Goal: Obtain resource: Obtain resource

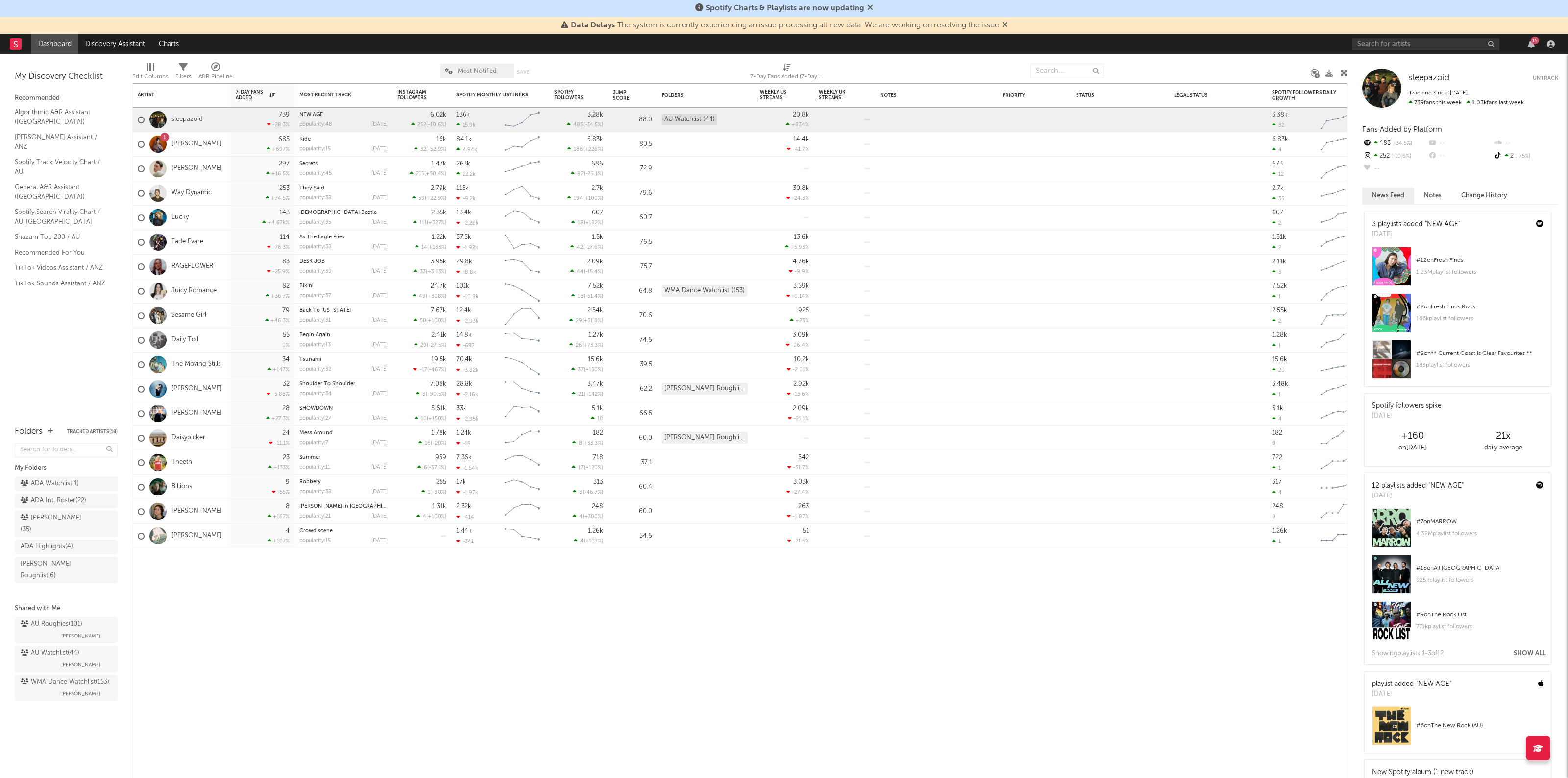
click at [1457, 32] on div "Data Delays : The system is currently experiencing an issue processing all new …" at bounding box center [784, 26] width 1568 height 17
click at [1456, 39] on input "text" at bounding box center [1426, 44] width 147 height 12
click at [1434, 47] on input "artemas" at bounding box center [1426, 44] width 147 height 12
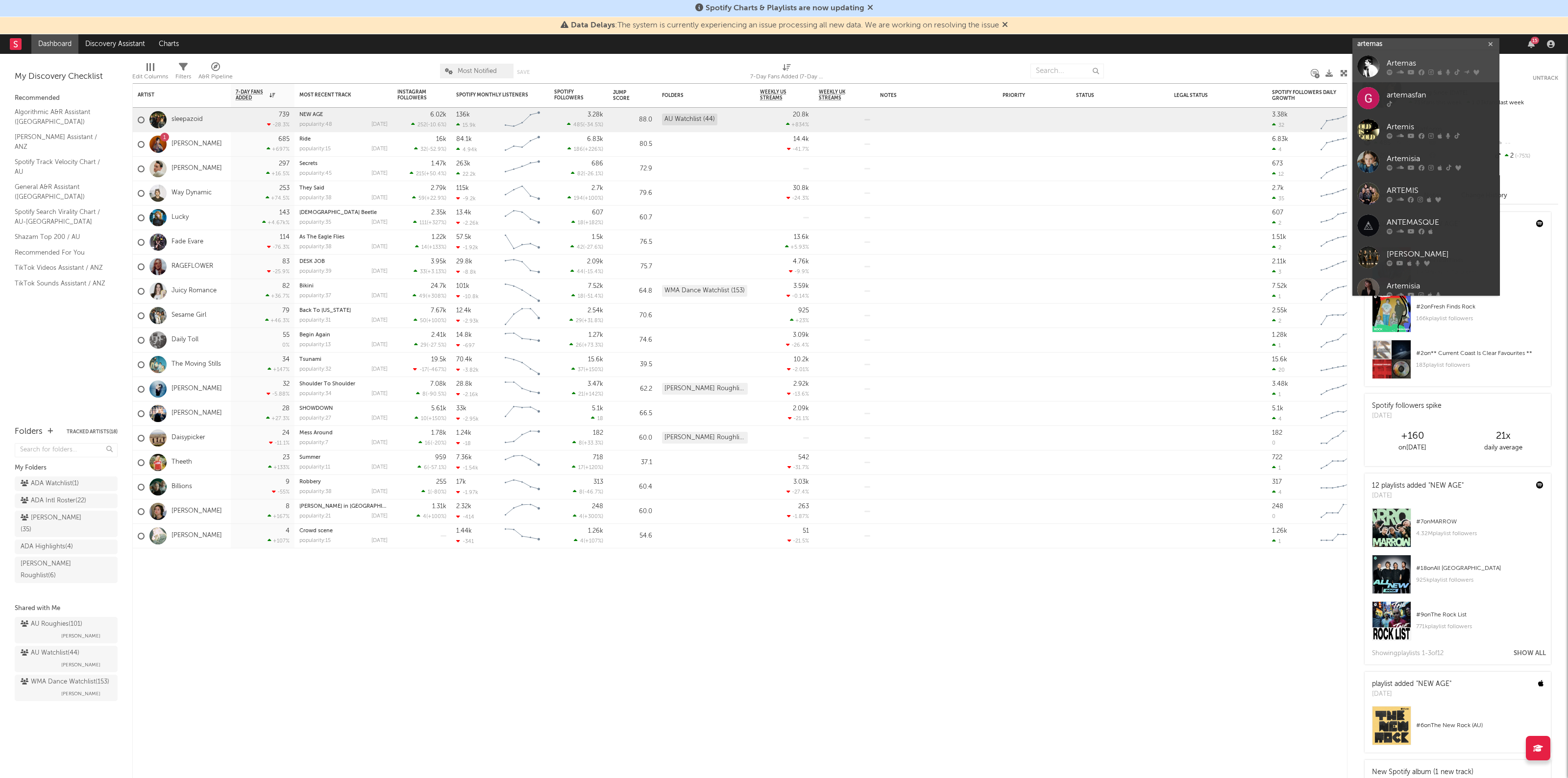
type input "artemas"
click at [1424, 67] on div "Artemas" at bounding box center [1441, 64] width 108 height 12
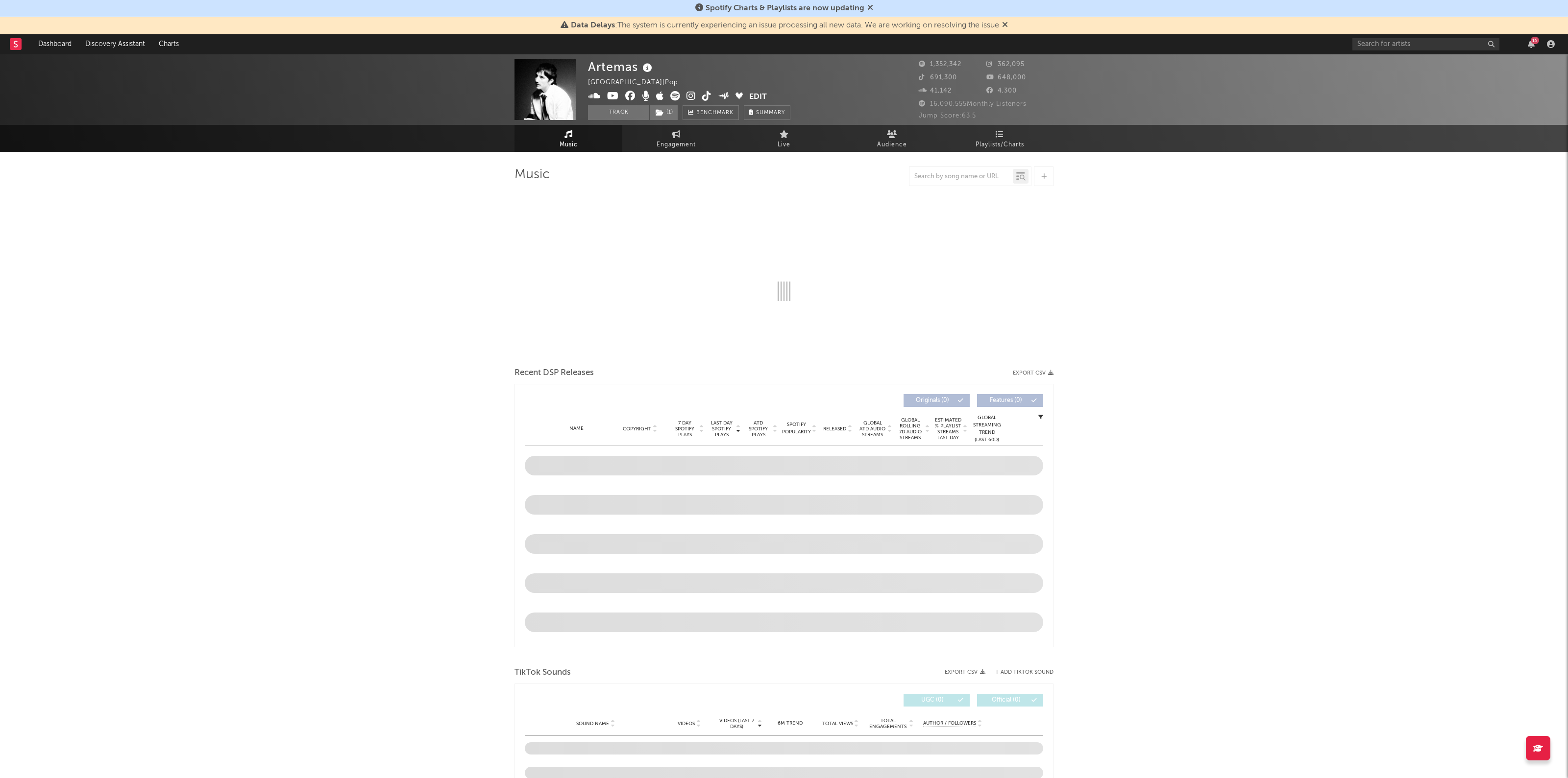
select select "6m"
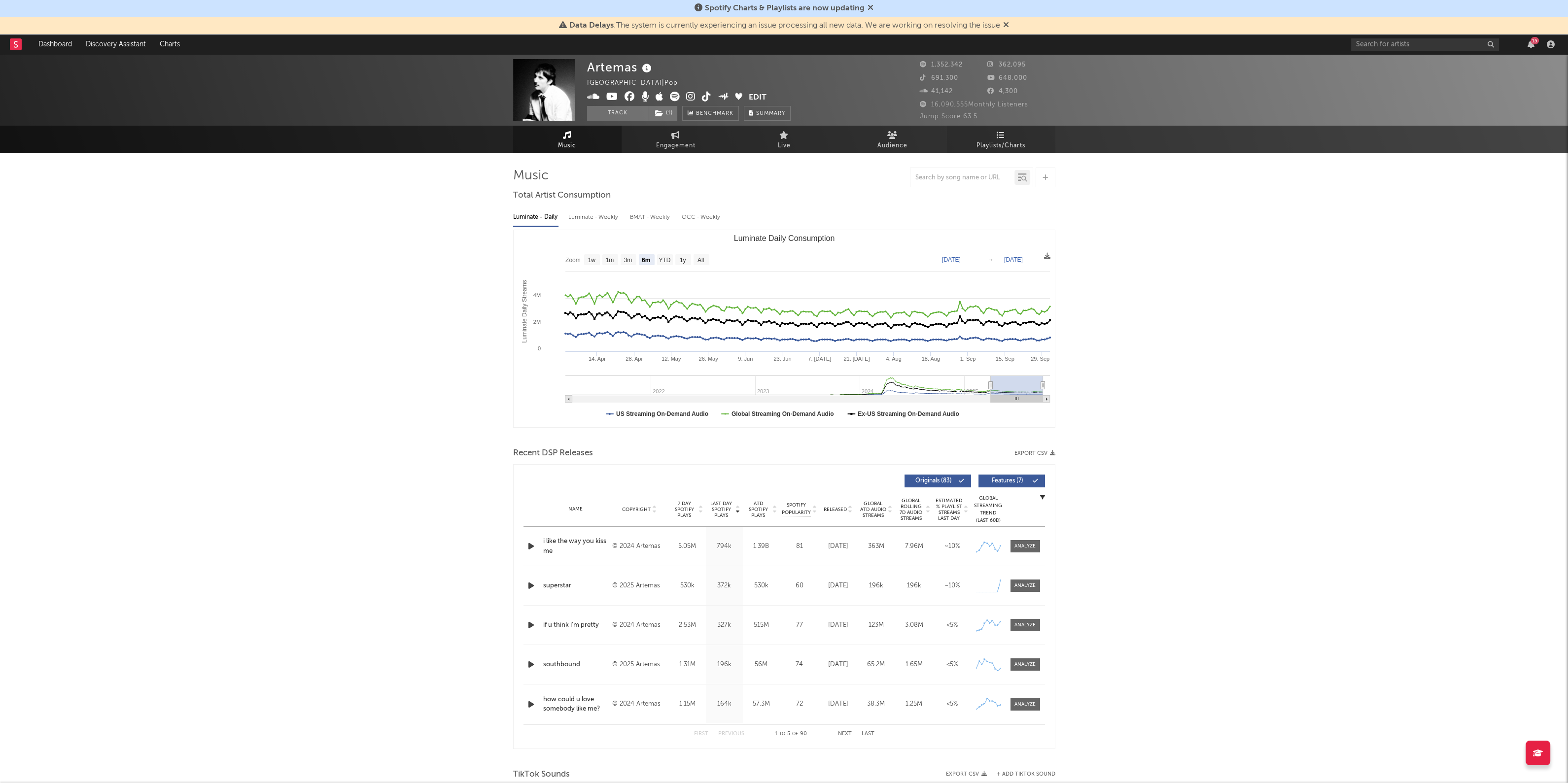
click at [1016, 143] on span "Playlists/Charts" at bounding box center [1001, 146] width 49 height 12
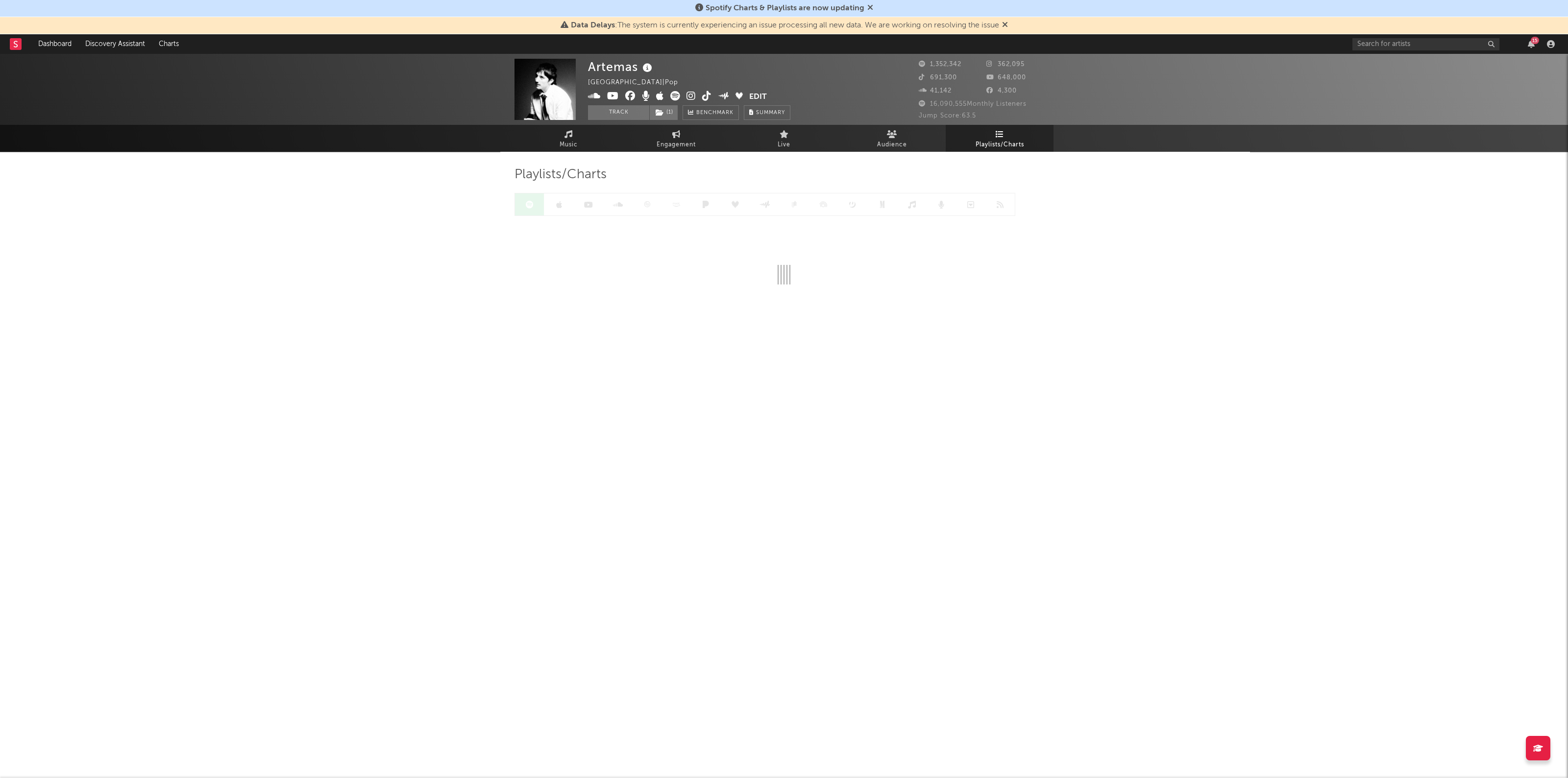
click at [866, 6] on span "Spotify Charts & Playlists are now updating" at bounding box center [784, 9] width 178 height 12
click at [870, 6] on icon at bounding box center [870, 7] width 6 height 8
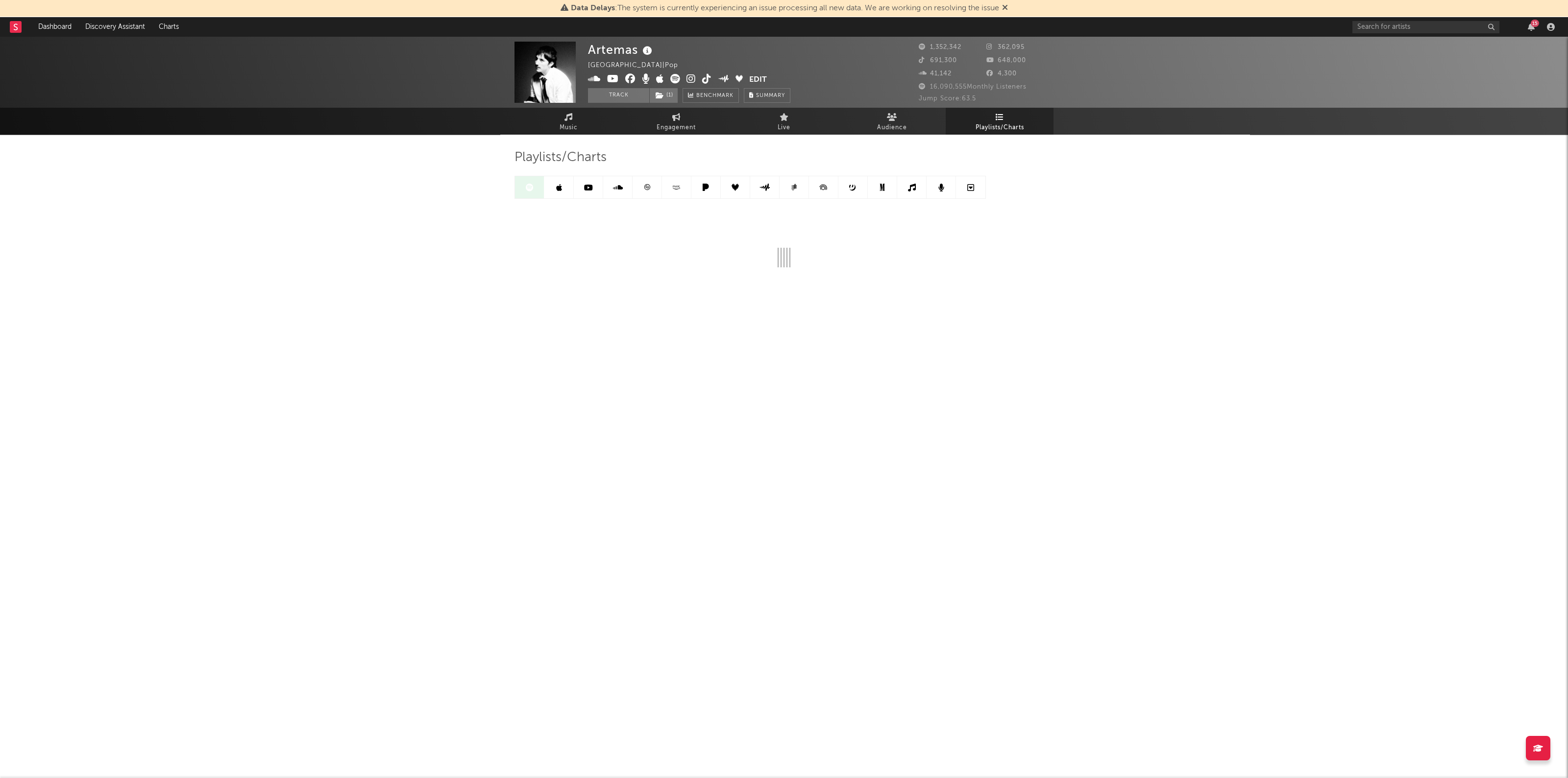
click at [1005, 6] on icon at bounding box center [1005, 7] width 6 height 8
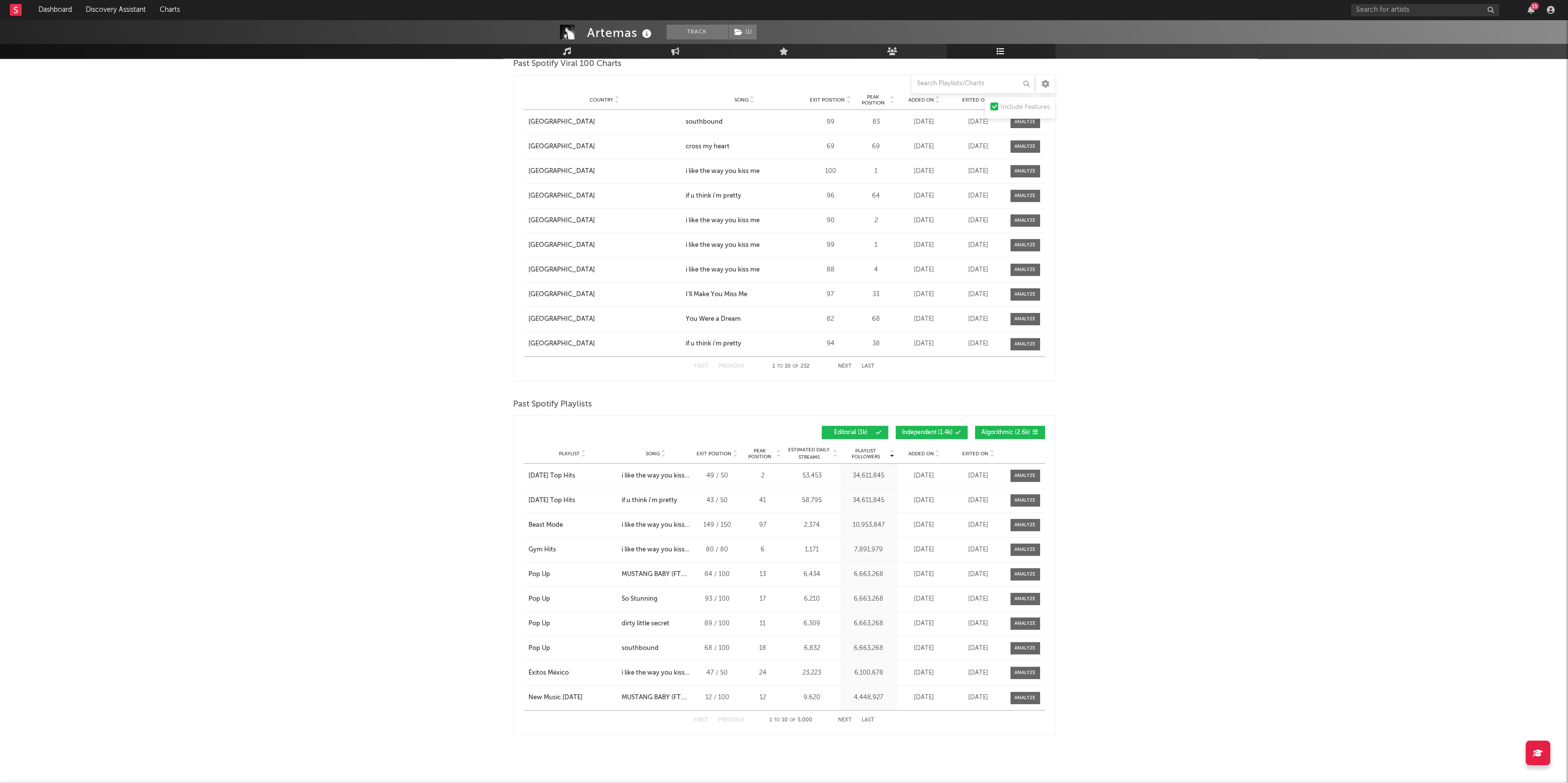
scroll to position [1023, 0]
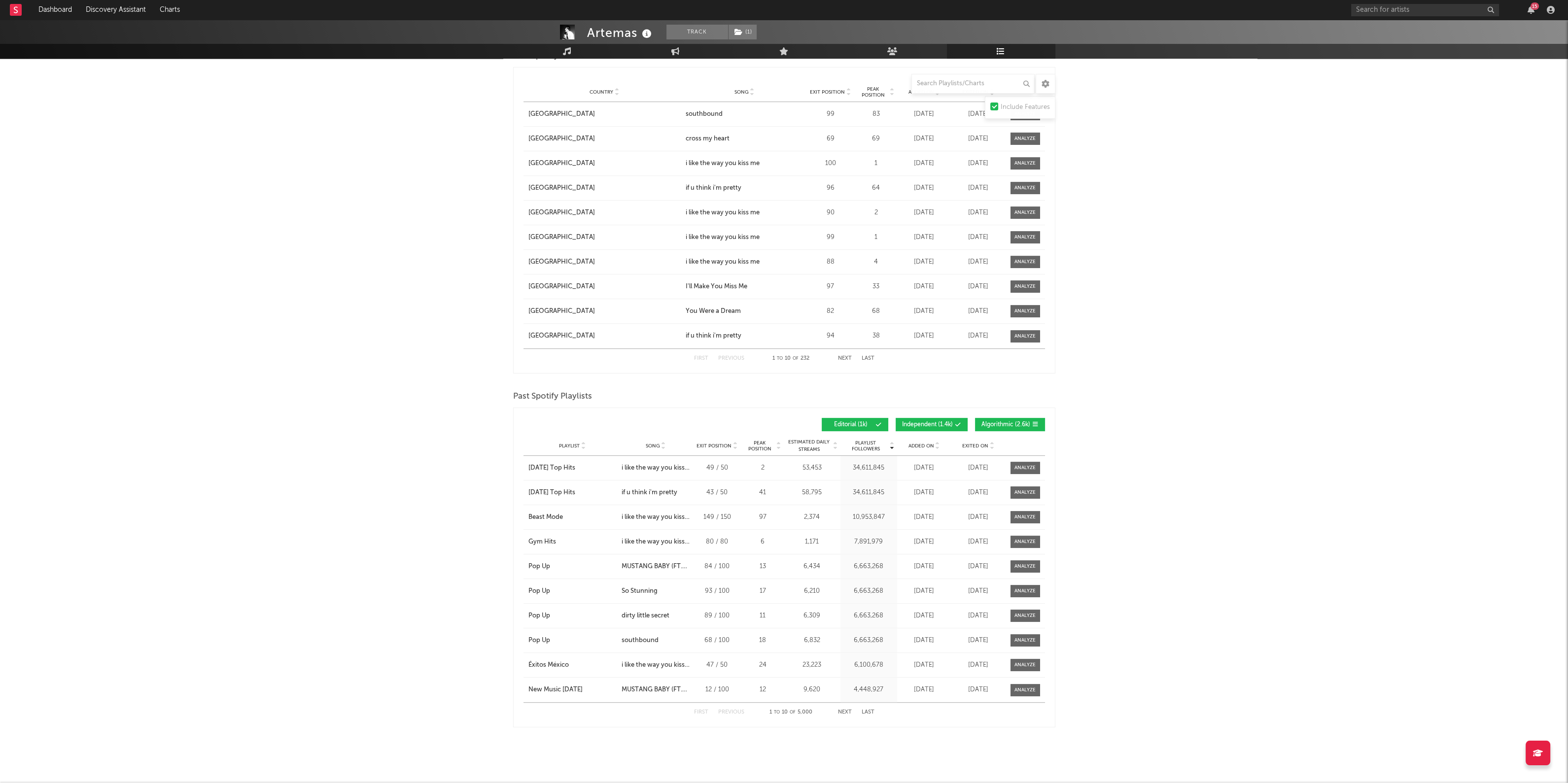
click at [647, 443] on span "Song" at bounding box center [653, 445] width 14 height 6
click at [848, 710] on button "Next" at bounding box center [845, 713] width 14 height 5
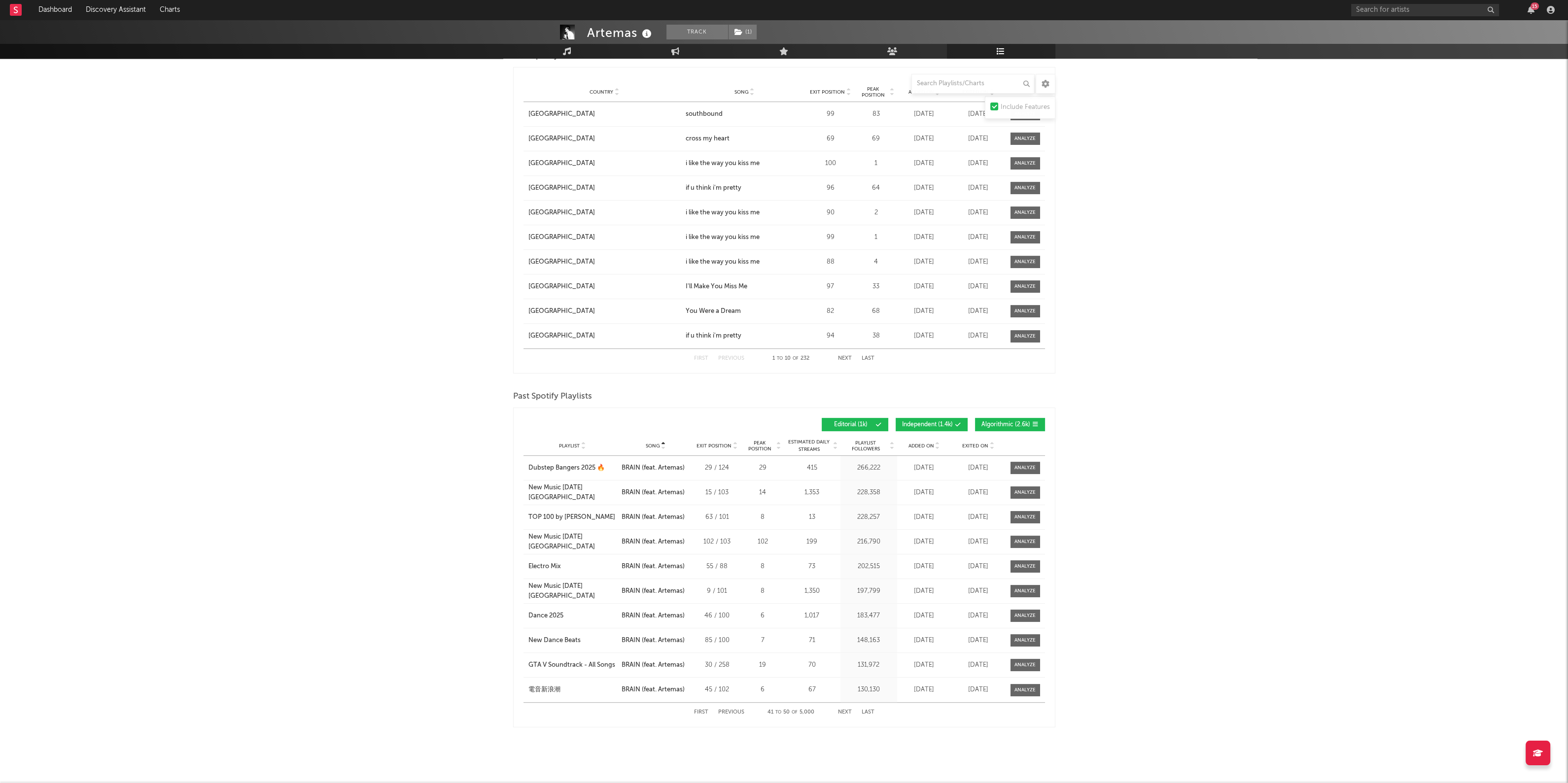
click at [848, 710] on button "Next" at bounding box center [845, 713] width 14 height 5
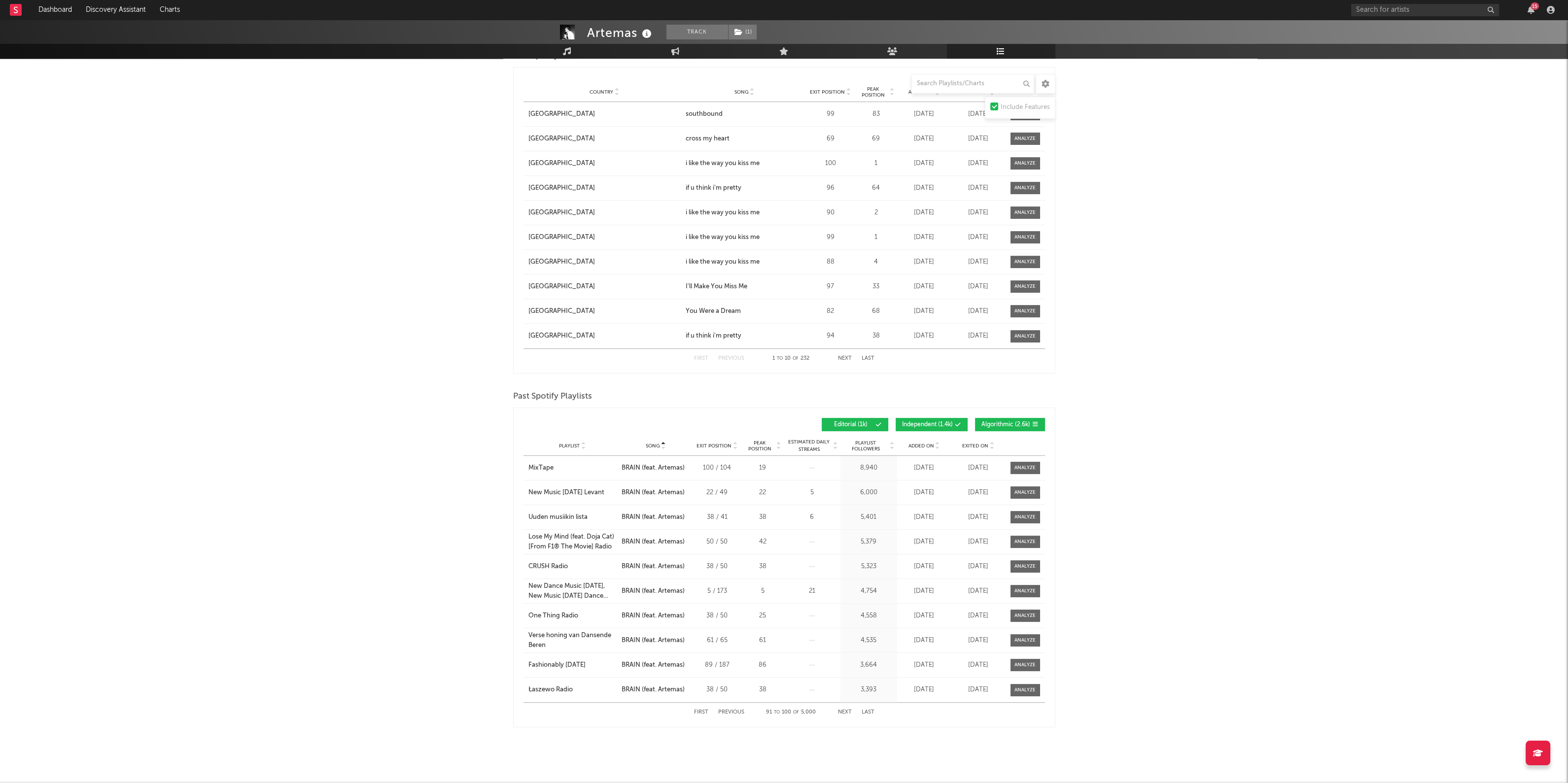
click at [848, 710] on button "Next" at bounding box center [845, 713] width 14 height 5
click at [909, 422] on span "Independent ( 1.4k )" at bounding box center [928, 425] width 50 height 6
click at [985, 422] on span "Algorithmic ( 2.6k )" at bounding box center [1006, 425] width 49 height 6
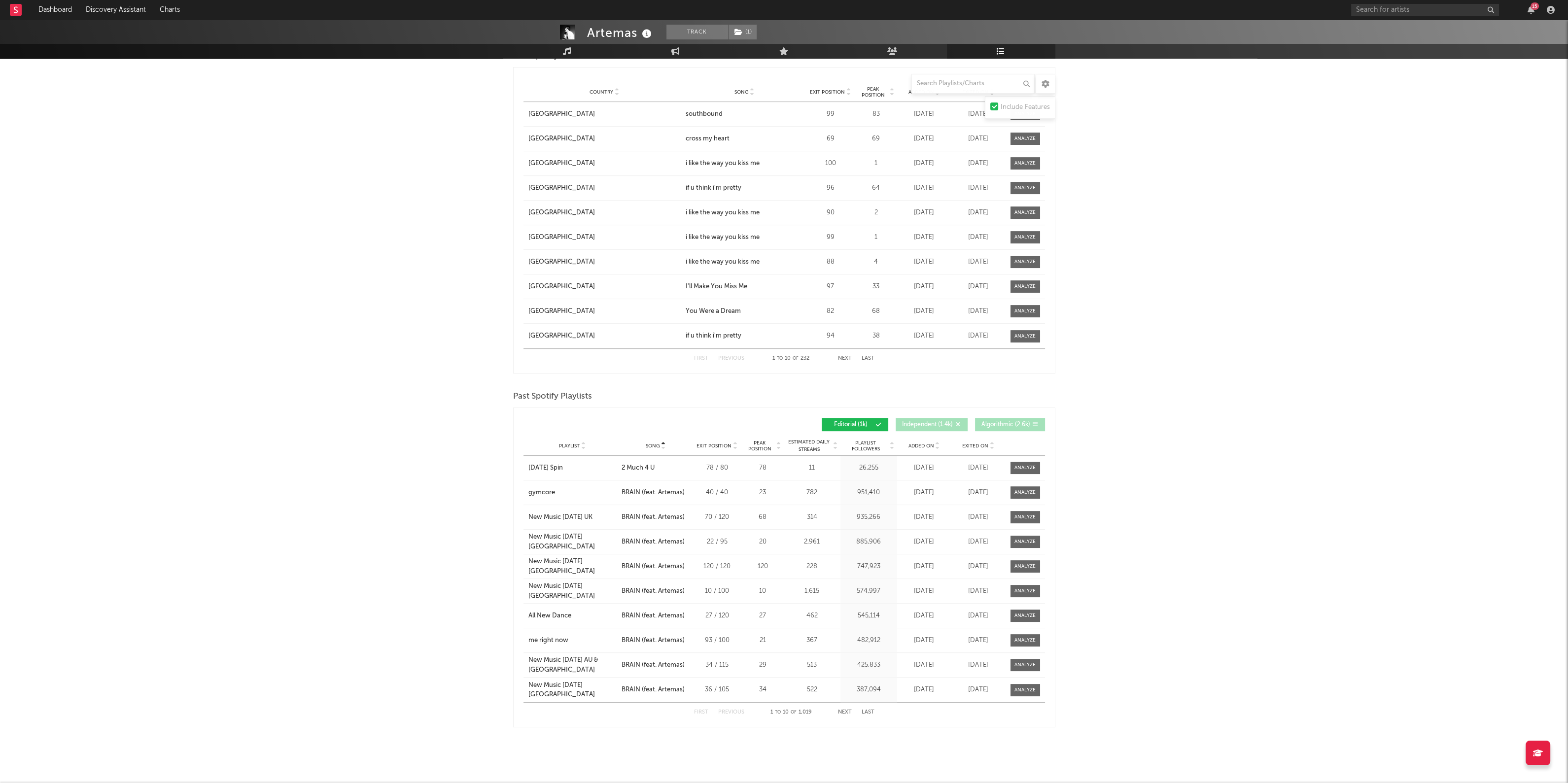
click at [843, 710] on button "Next" at bounding box center [845, 713] width 14 height 5
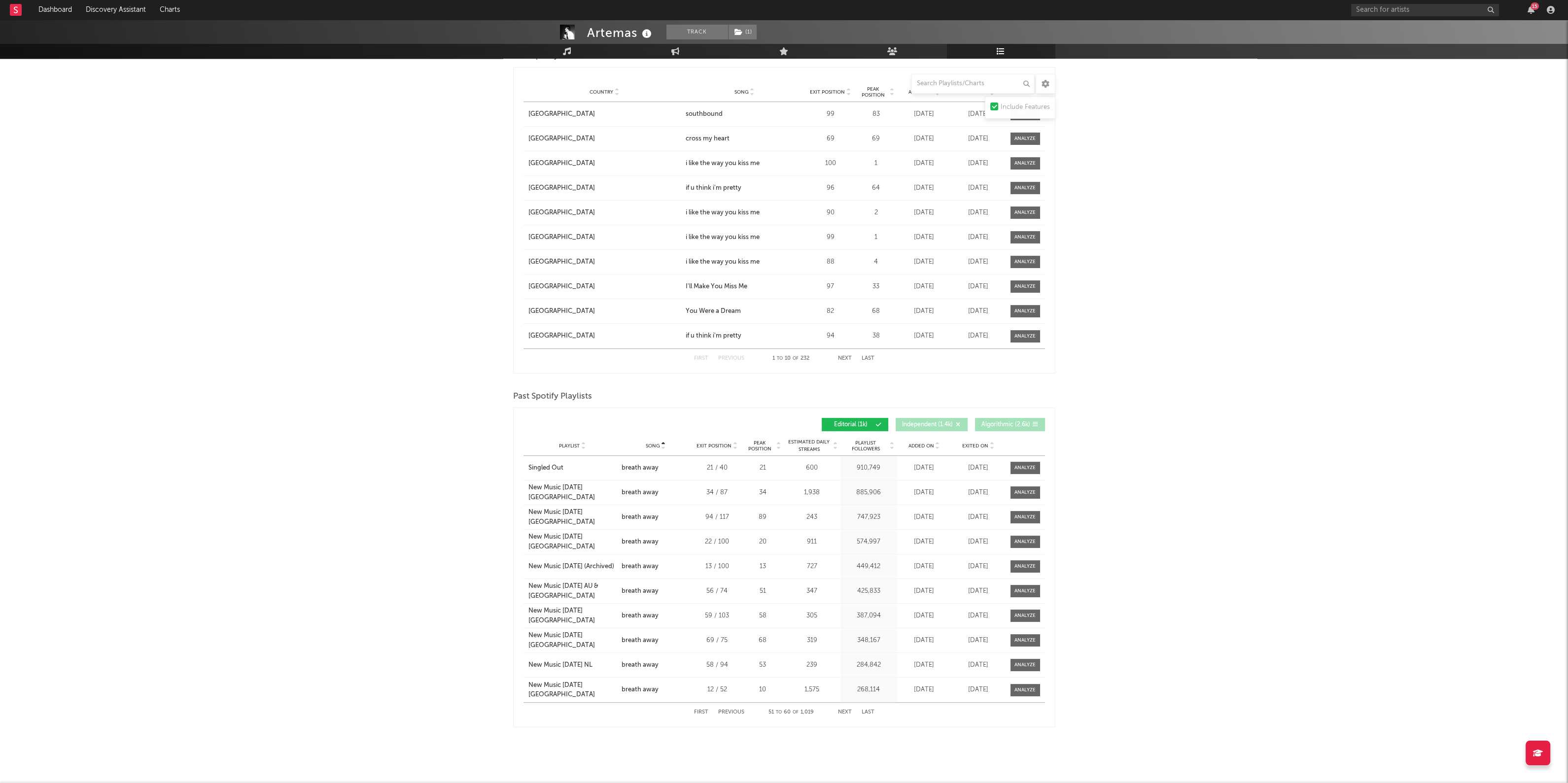
click at [843, 710] on button "Next" at bounding box center [845, 713] width 14 height 5
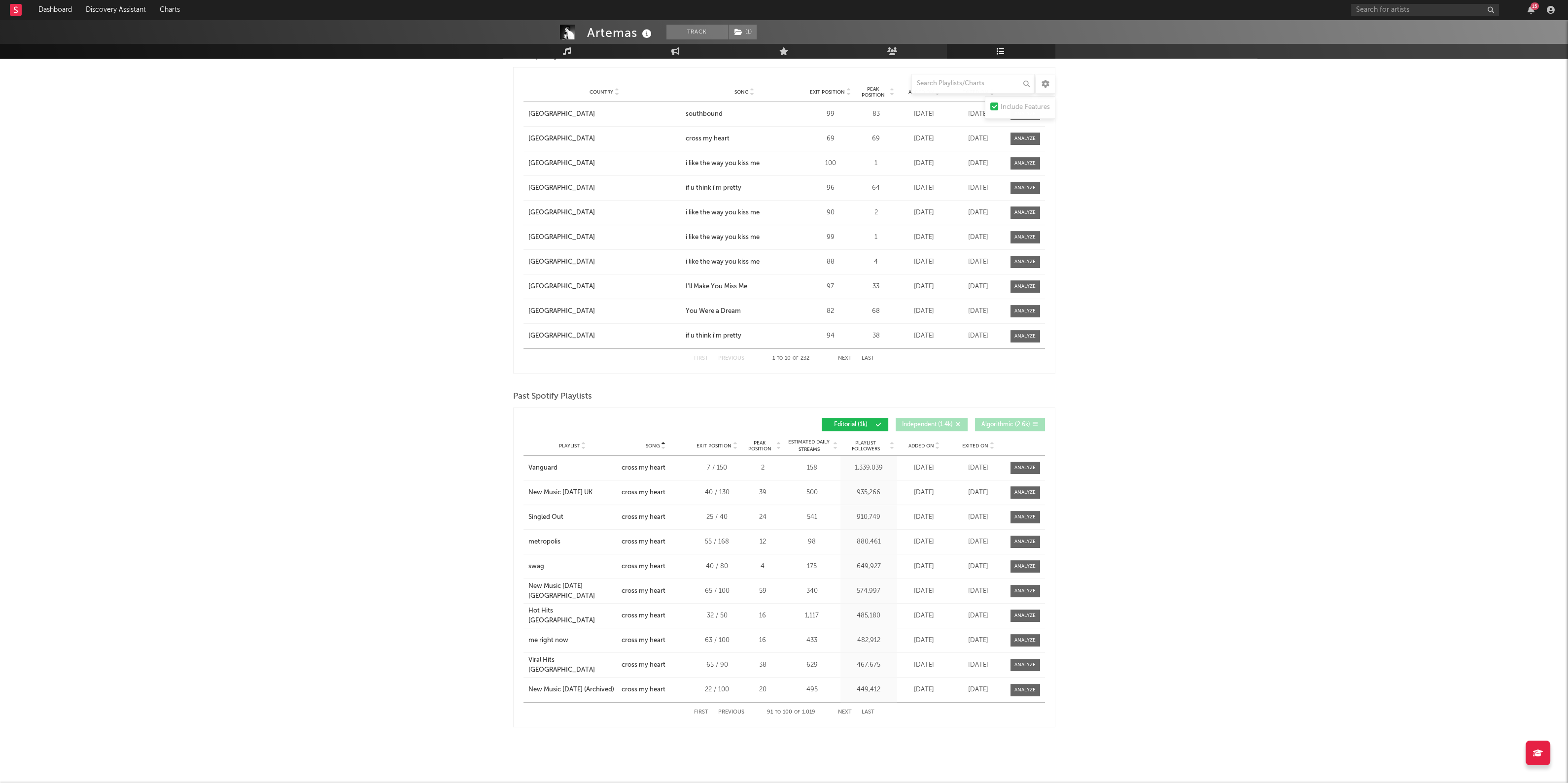
click at [843, 710] on button "Next" at bounding box center [845, 713] width 14 height 5
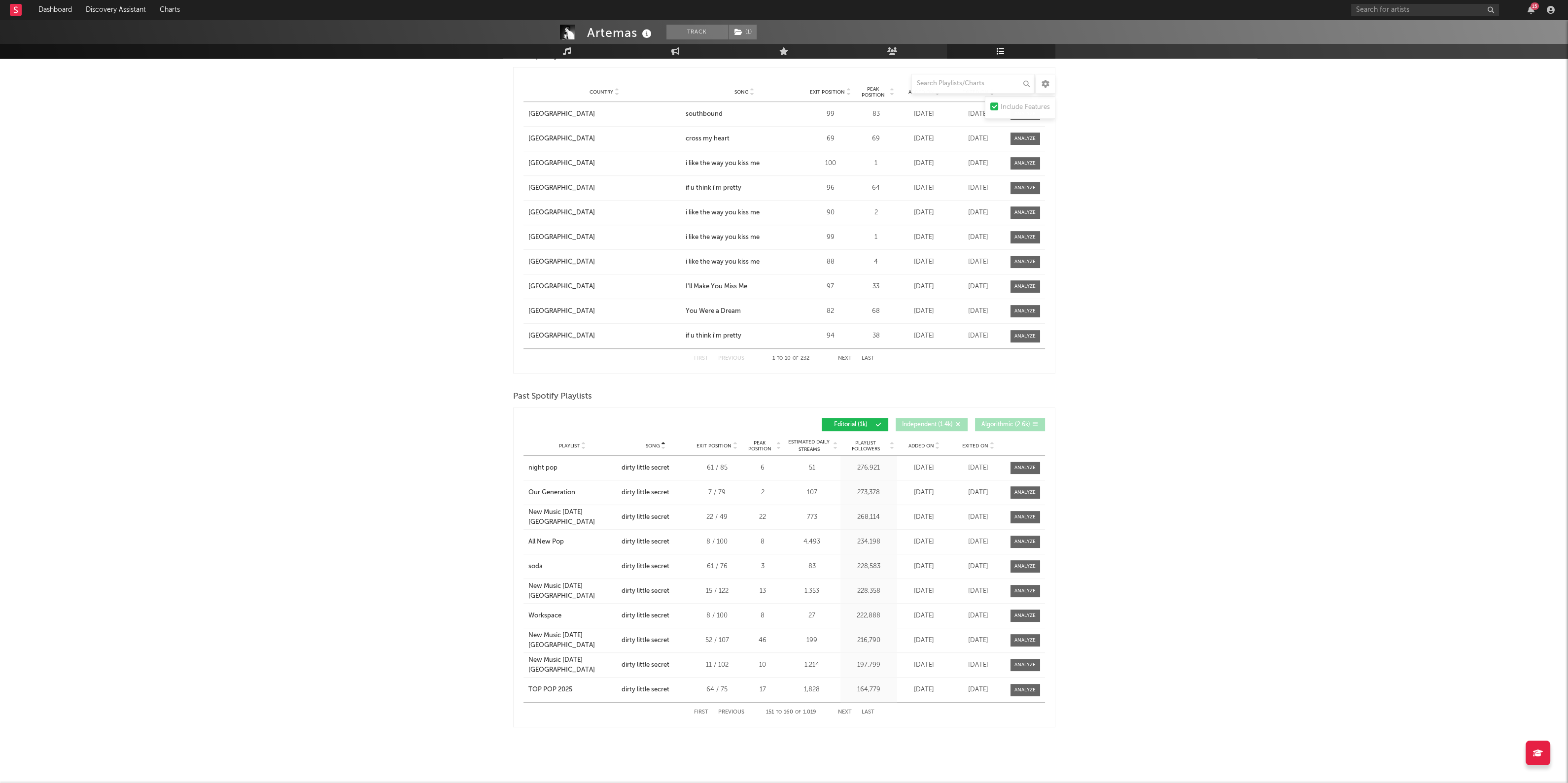
click at [843, 710] on button "Next" at bounding box center [845, 713] width 14 height 5
click at [735, 710] on button "Previous" at bounding box center [732, 713] width 26 height 5
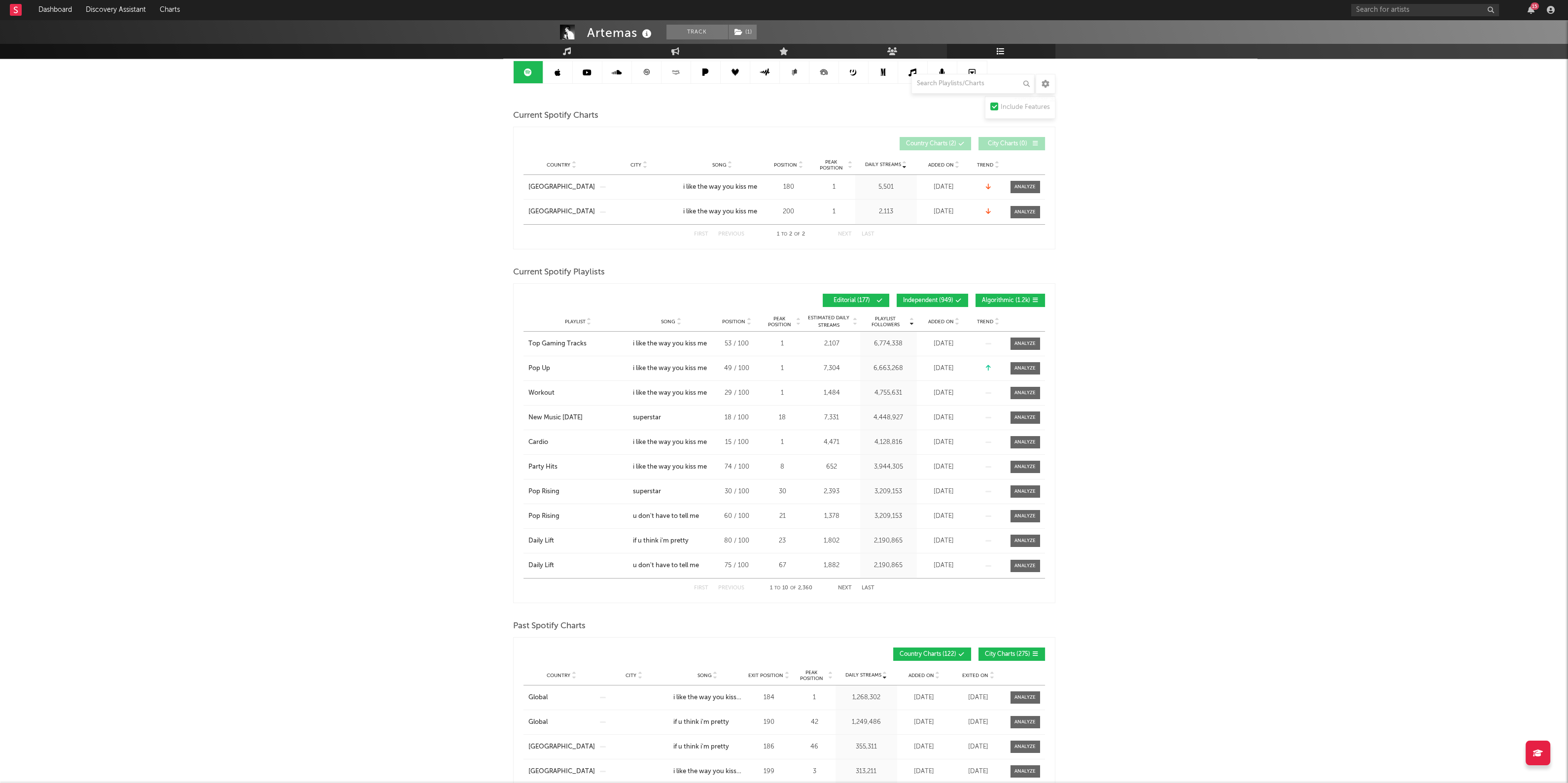
scroll to position [0, 0]
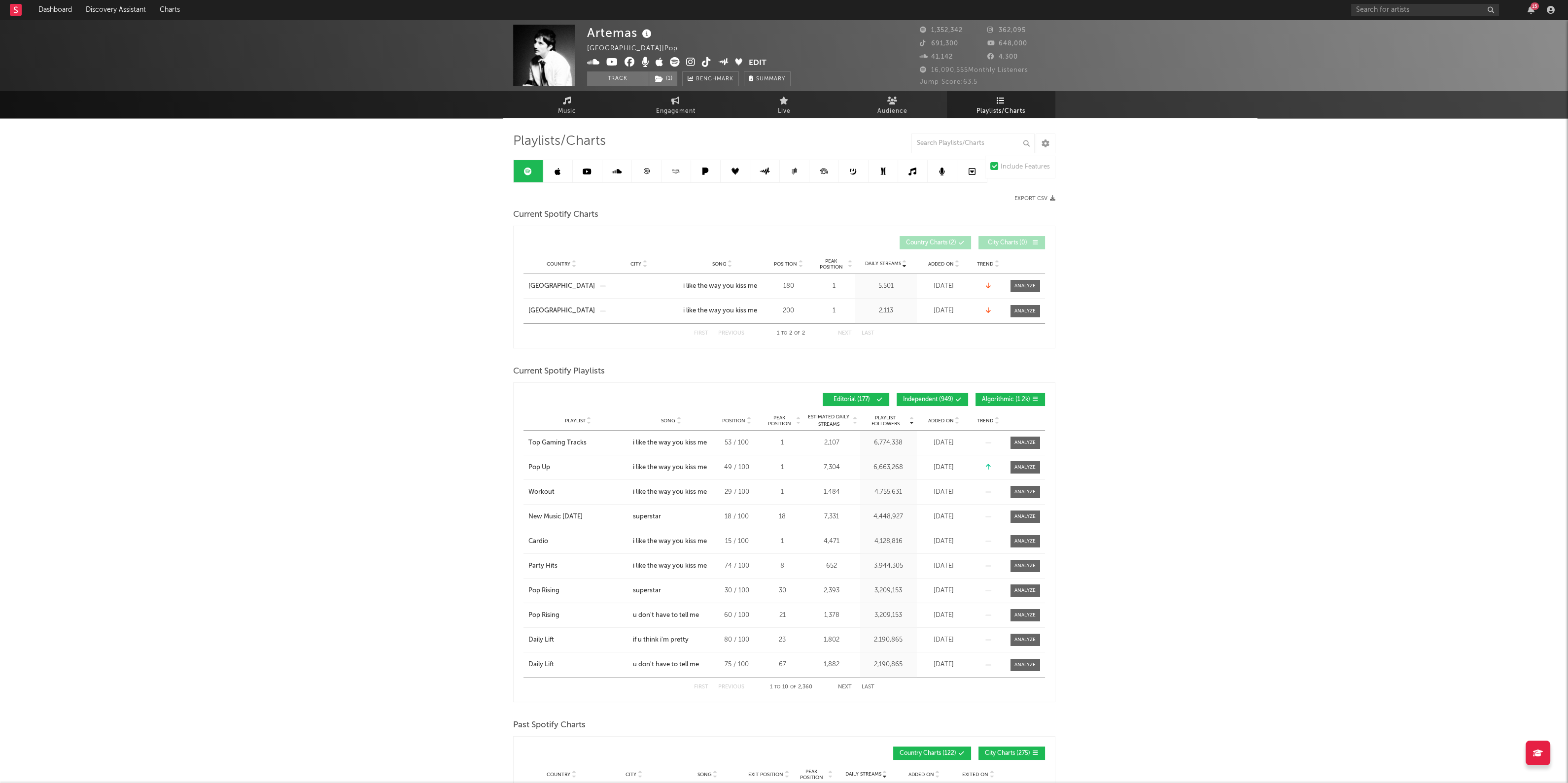
click at [1045, 200] on button "Export CSV" at bounding box center [1035, 198] width 41 height 6
click at [1525, 6] on div "15" at bounding box center [1531, 10] width 15 height 8
click at [1527, 7] on div "15" at bounding box center [1531, 10] width 15 height 8
click at [1531, 10] on icon "button" at bounding box center [1531, 10] width 7 height 8
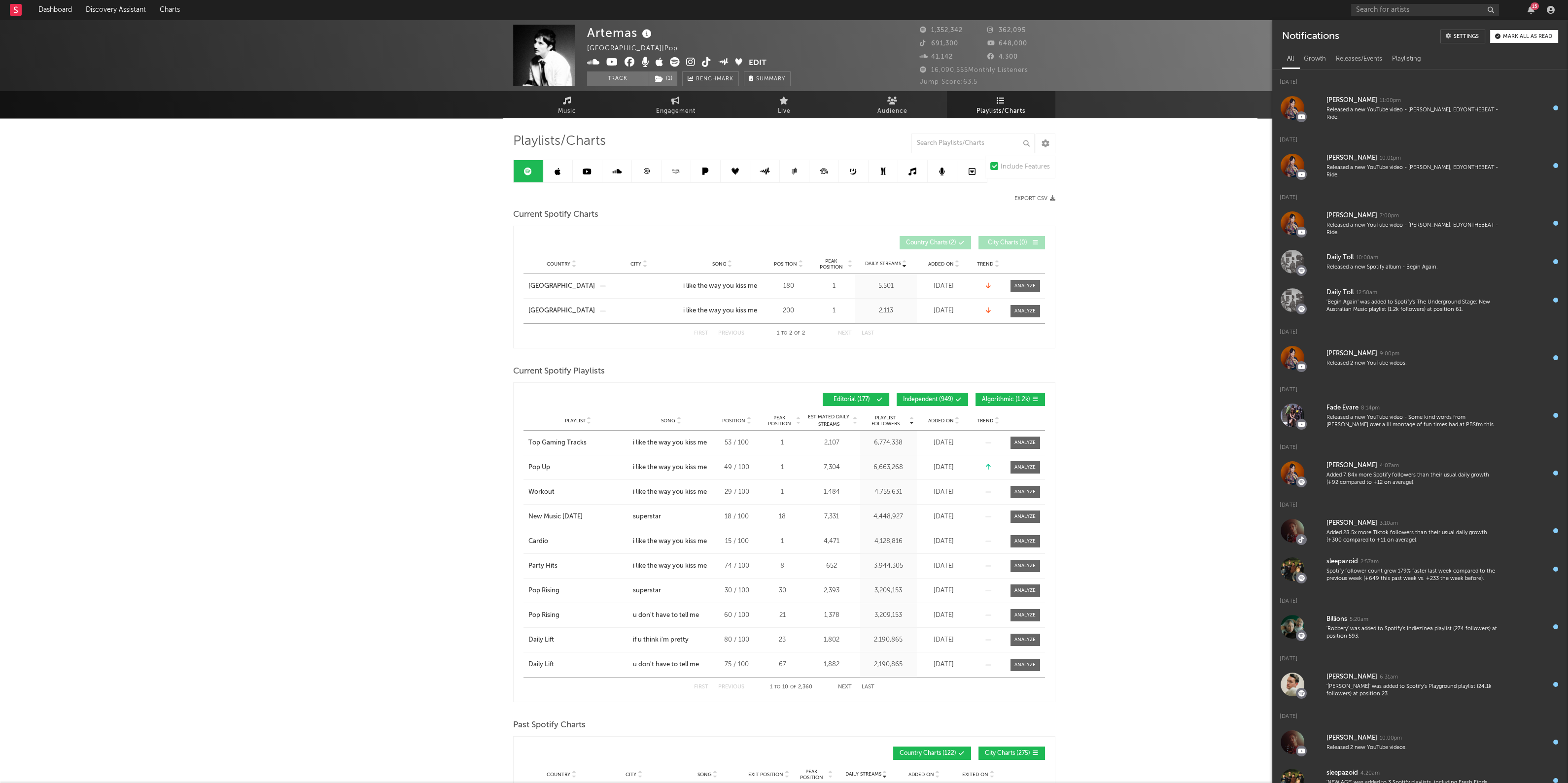
click at [1515, 38] on div "Mark all as read" at bounding box center [1528, 37] width 50 height 5
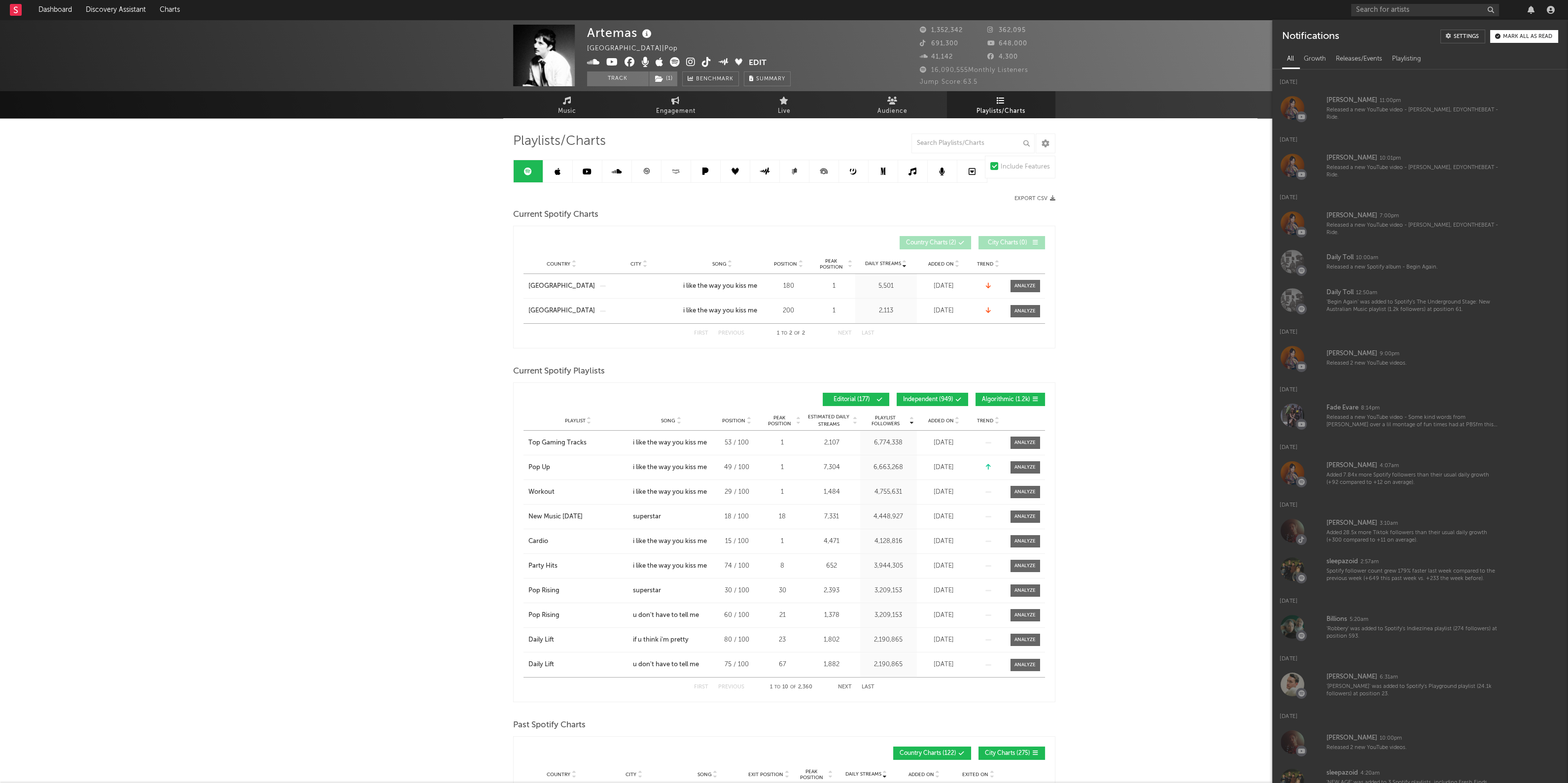
click at [1211, 113] on div "Music Engagement Live Audience Playlists/Charts" at bounding box center [784, 104] width 1568 height 27
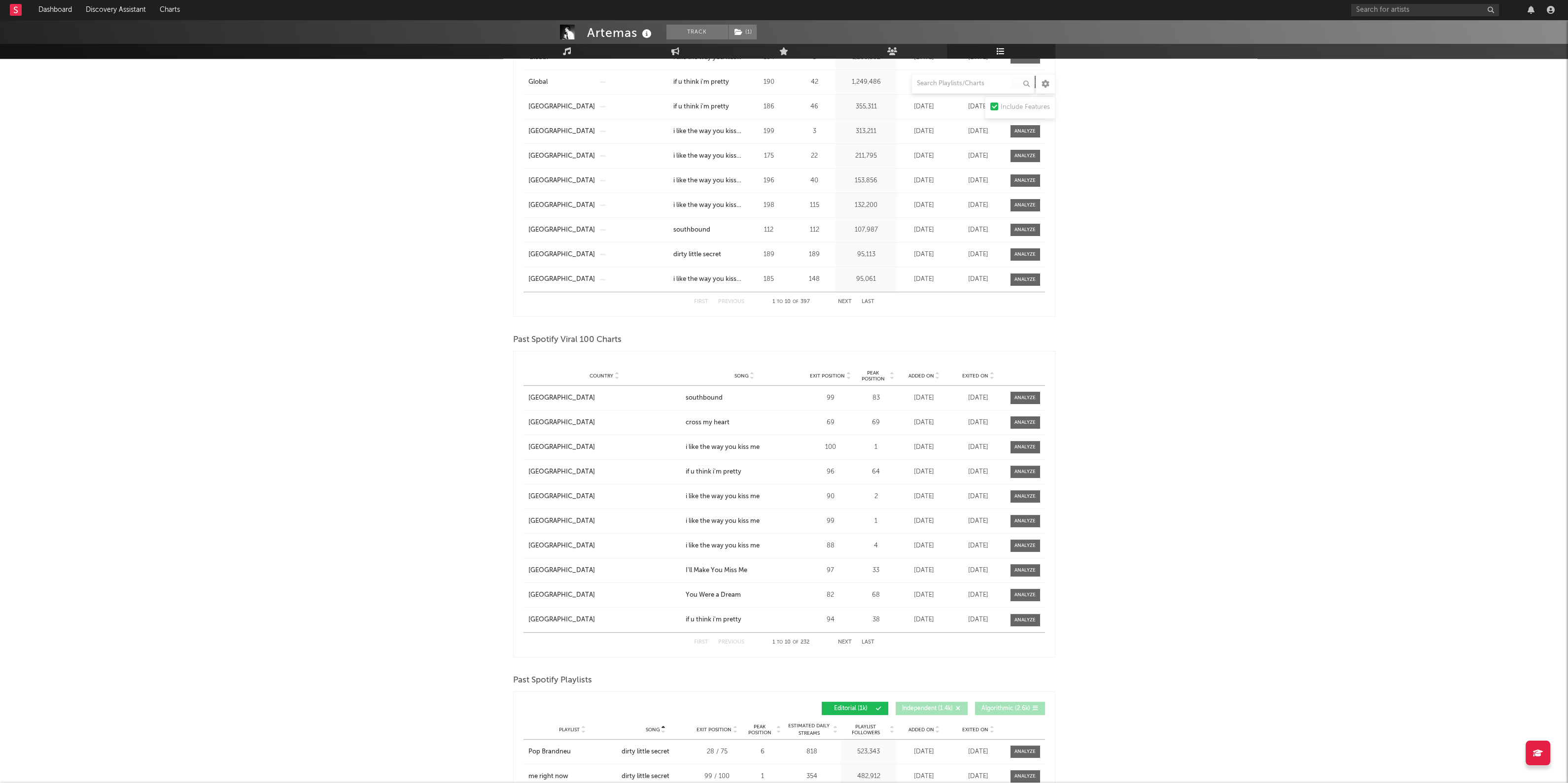
scroll to position [1023, 0]
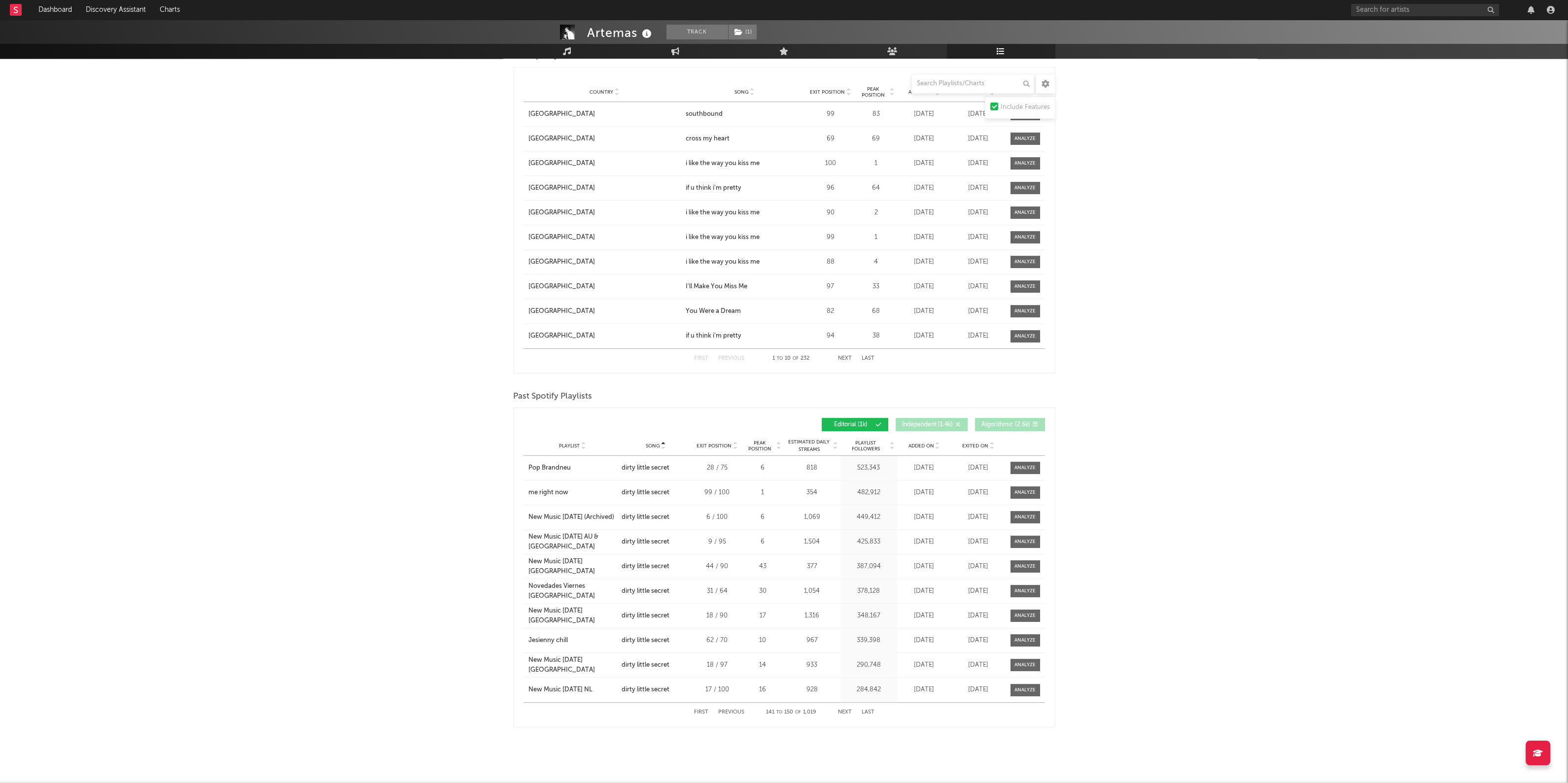
click at [720, 710] on button "Previous" at bounding box center [732, 713] width 26 height 5
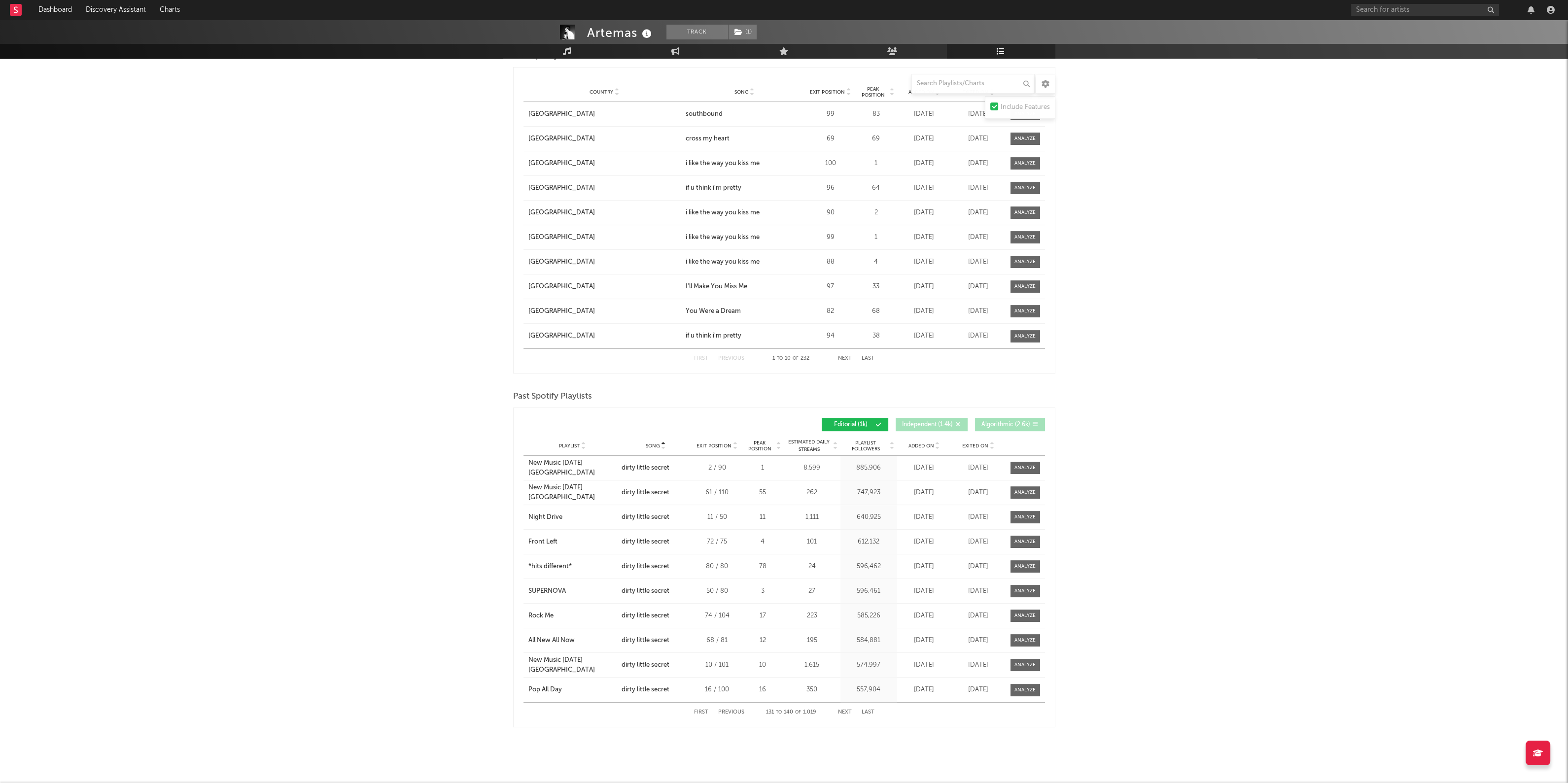
click at [720, 710] on button "Previous" at bounding box center [732, 713] width 26 height 5
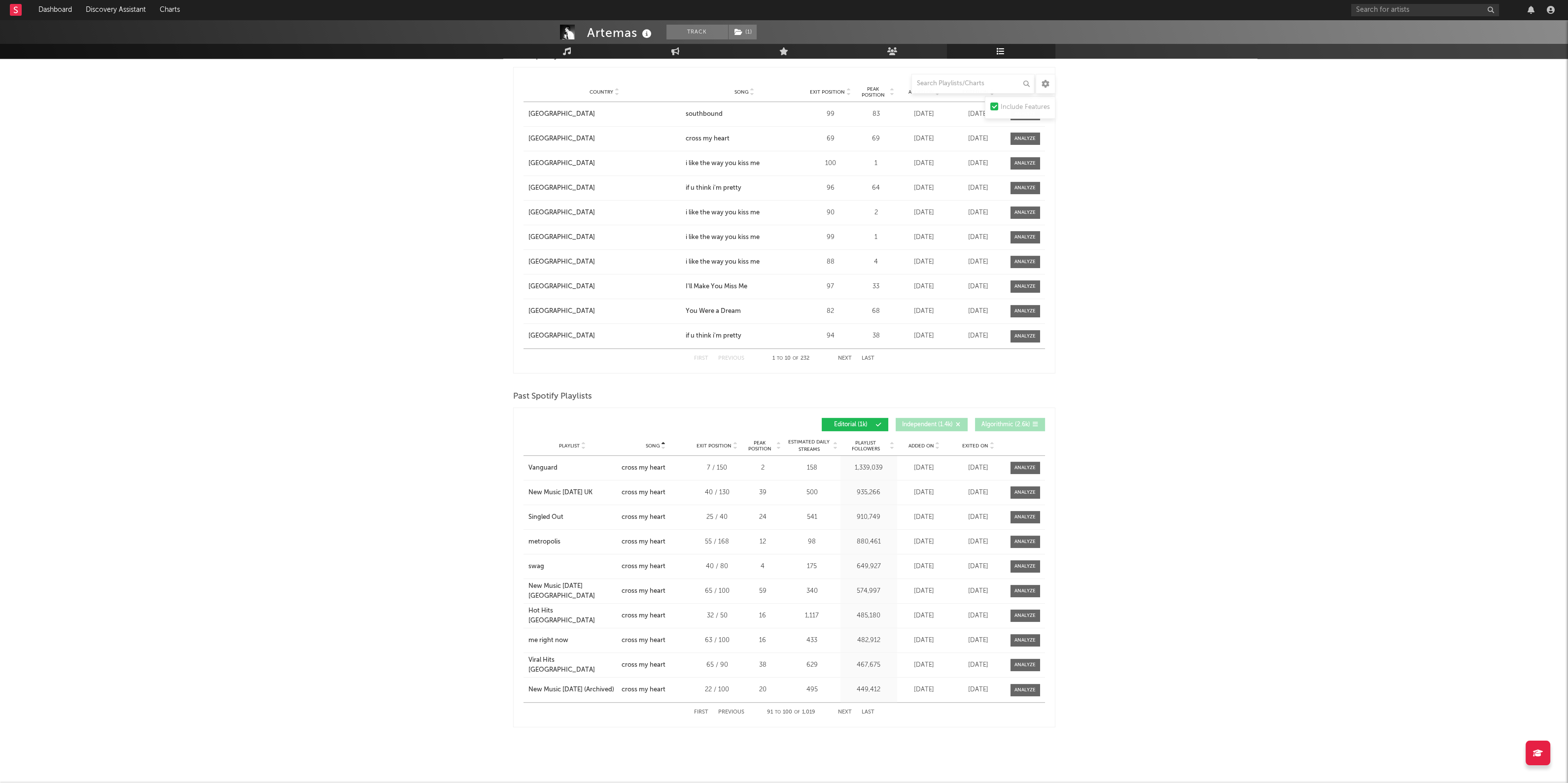
click at [720, 710] on button "Previous" at bounding box center [732, 713] width 26 height 5
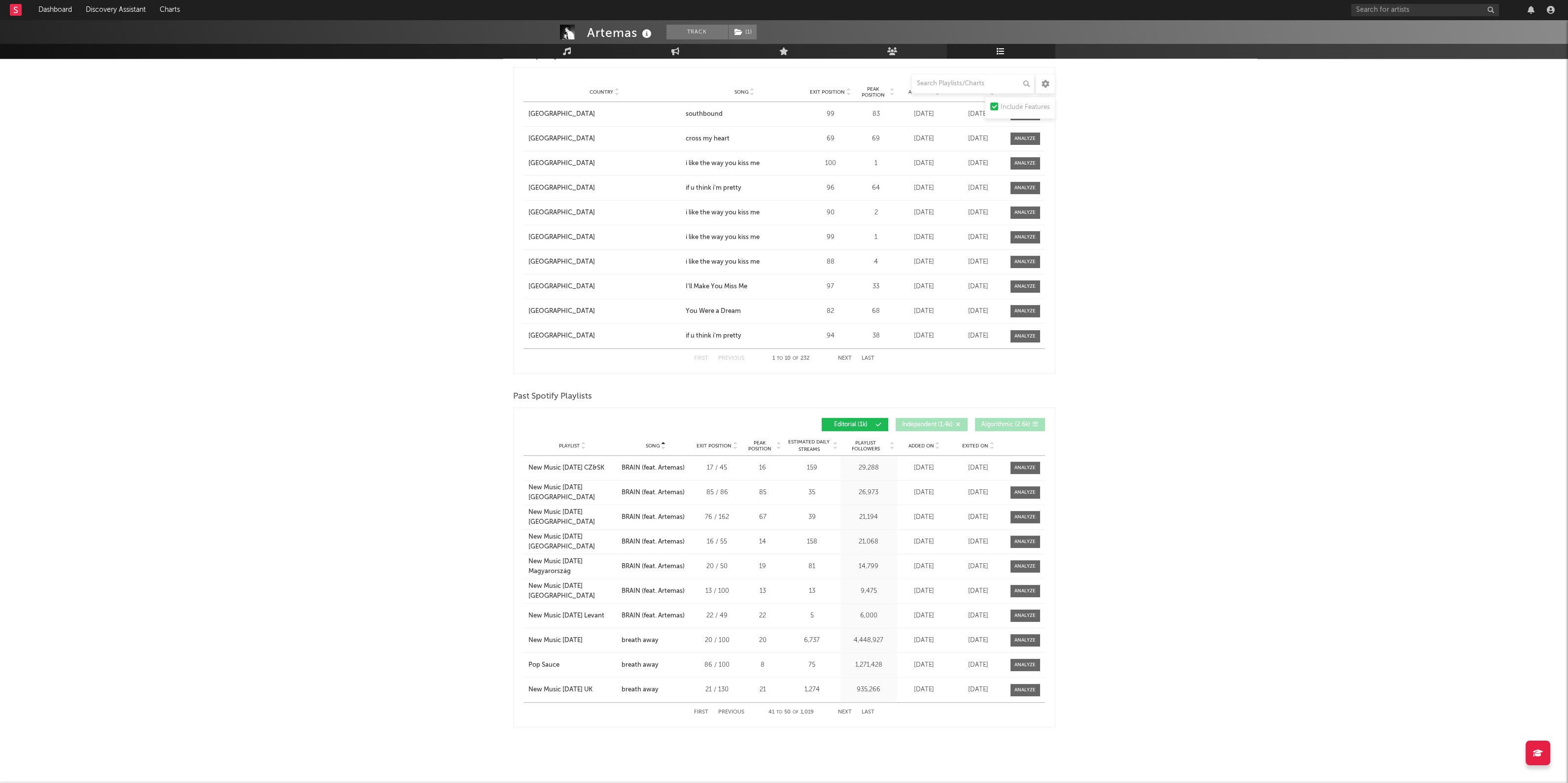
click at [720, 710] on button "Previous" at bounding box center [732, 713] width 26 height 5
click at [842, 710] on button "Next" at bounding box center [845, 713] width 14 height 5
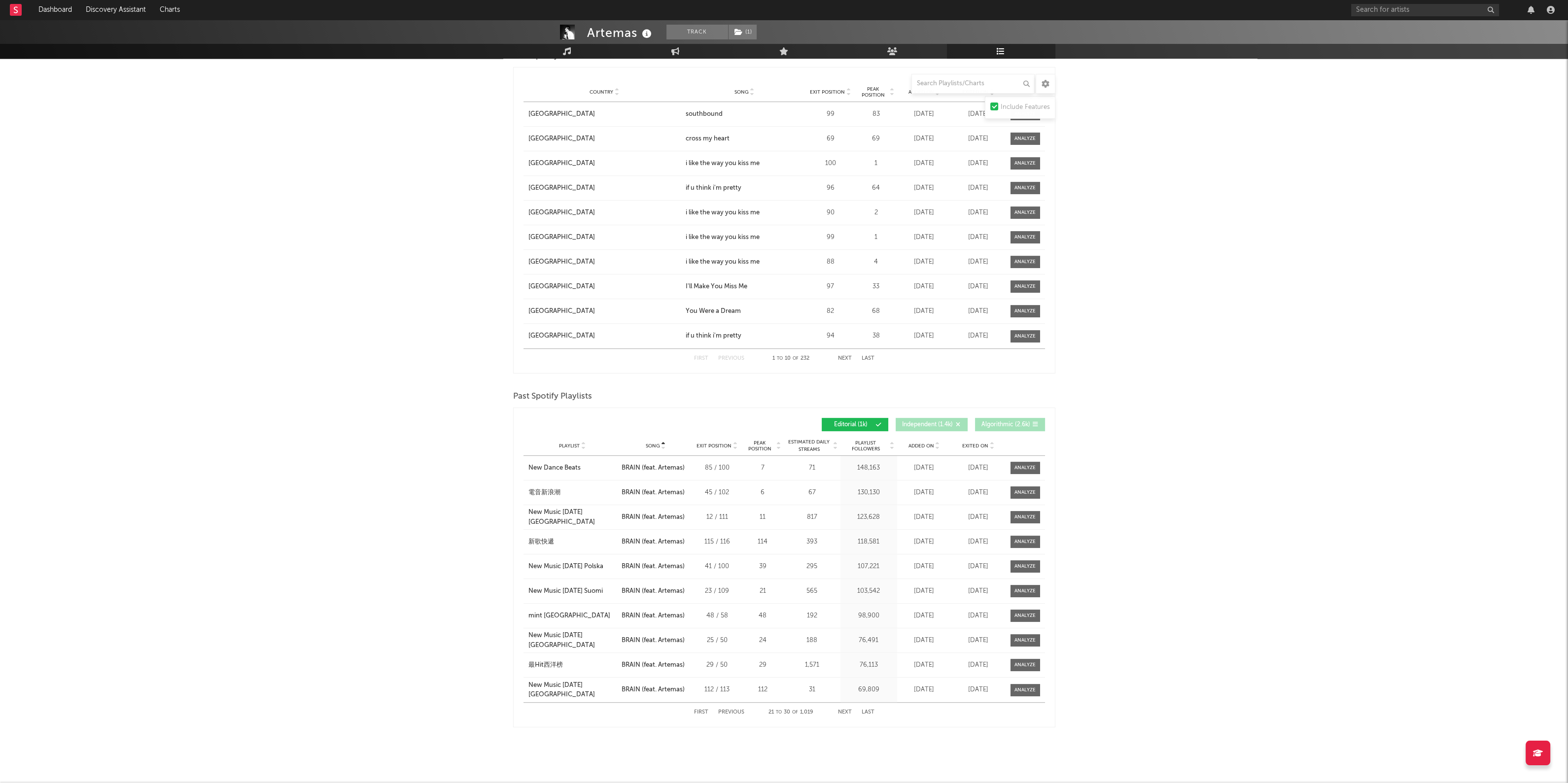
click at [842, 710] on button "Next" at bounding box center [845, 713] width 14 height 5
click at [732, 710] on button "Previous" at bounding box center [732, 713] width 26 height 5
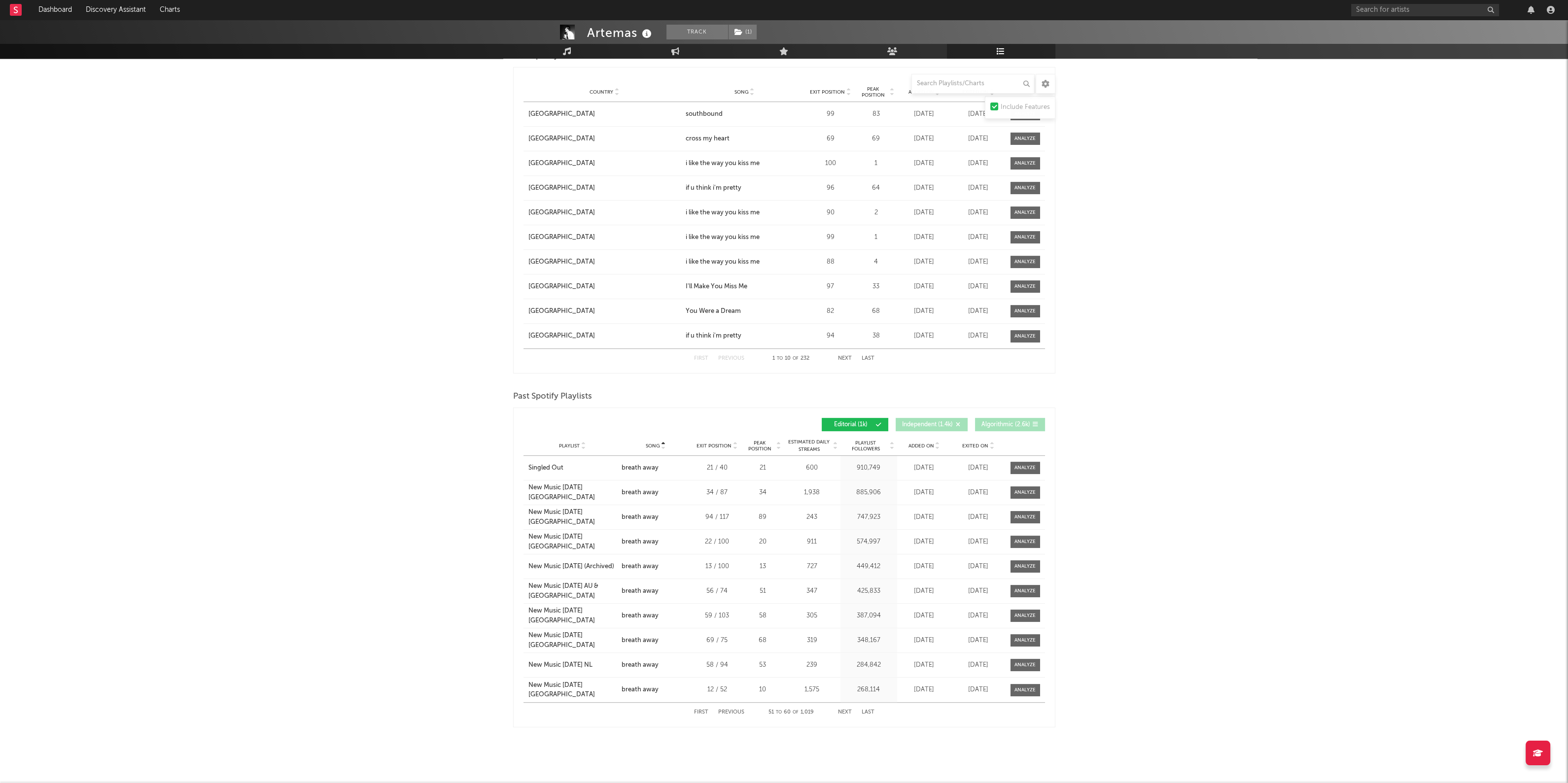
click at [732, 710] on button "Previous" at bounding box center [732, 713] width 26 height 5
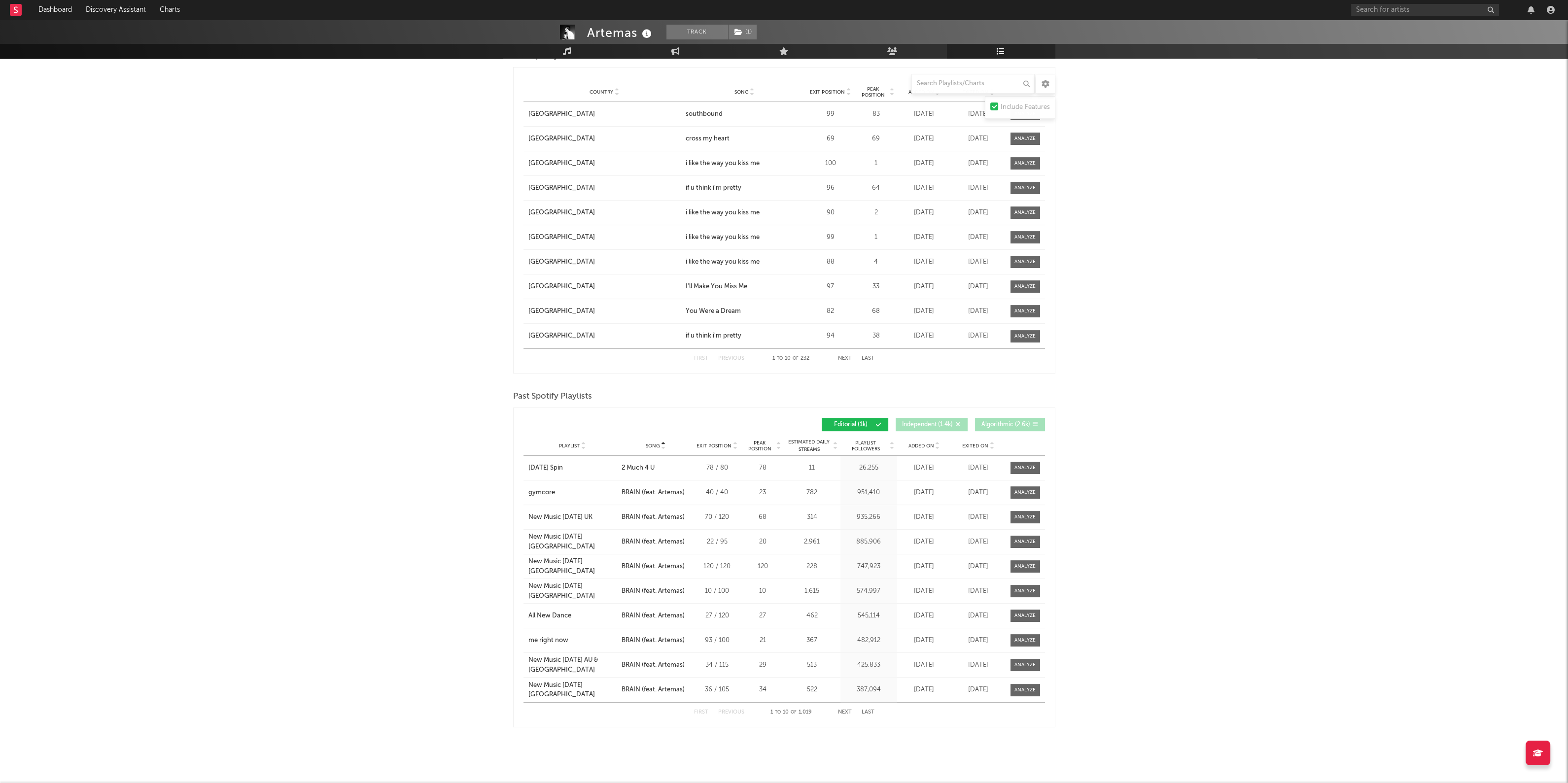
click at [732, 710] on button "Previous" at bounding box center [732, 713] width 26 height 5
click at [842, 710] on button "Next" at bounding box center [845, 713] width 14 height 5
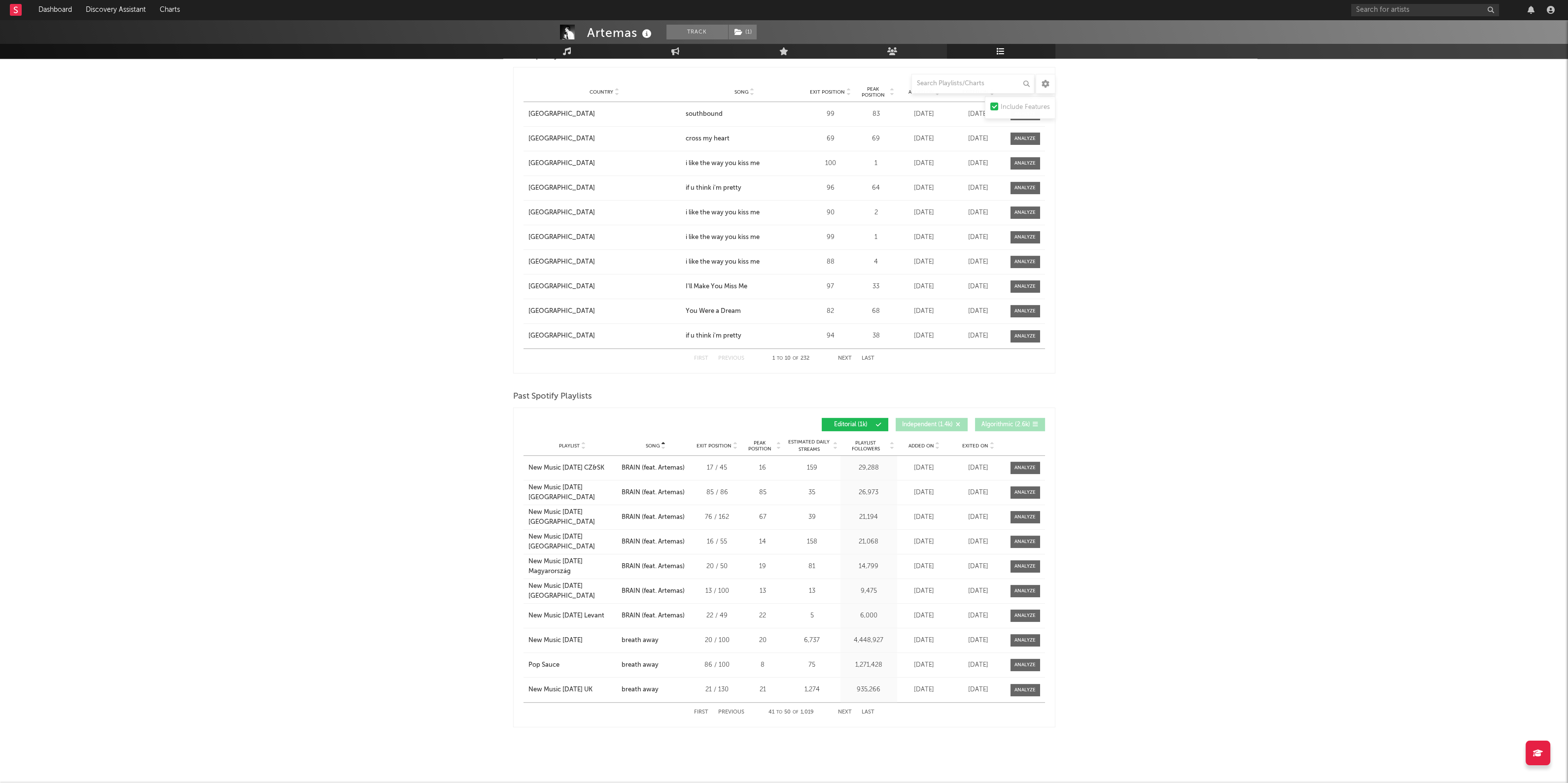
click at [842, 710] on button "Next" at bounding box center [845, 713] width 14 height 5
click at [845, 710] on button "Next" at bounding box center [845, 713] width 14 height 5
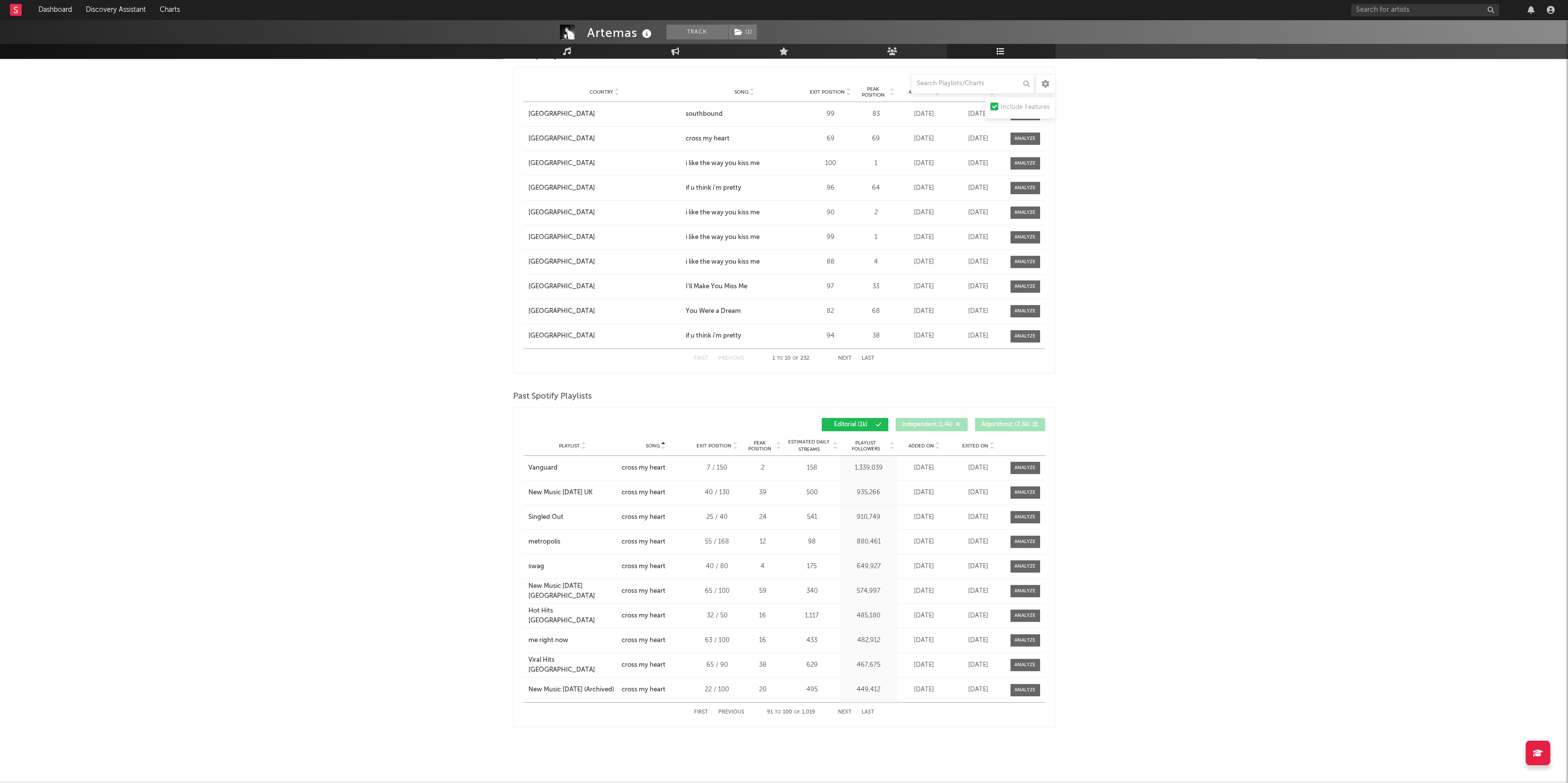
click at [845, 710] on button "Next" at bounding box center [845, 713] width 14 height 5
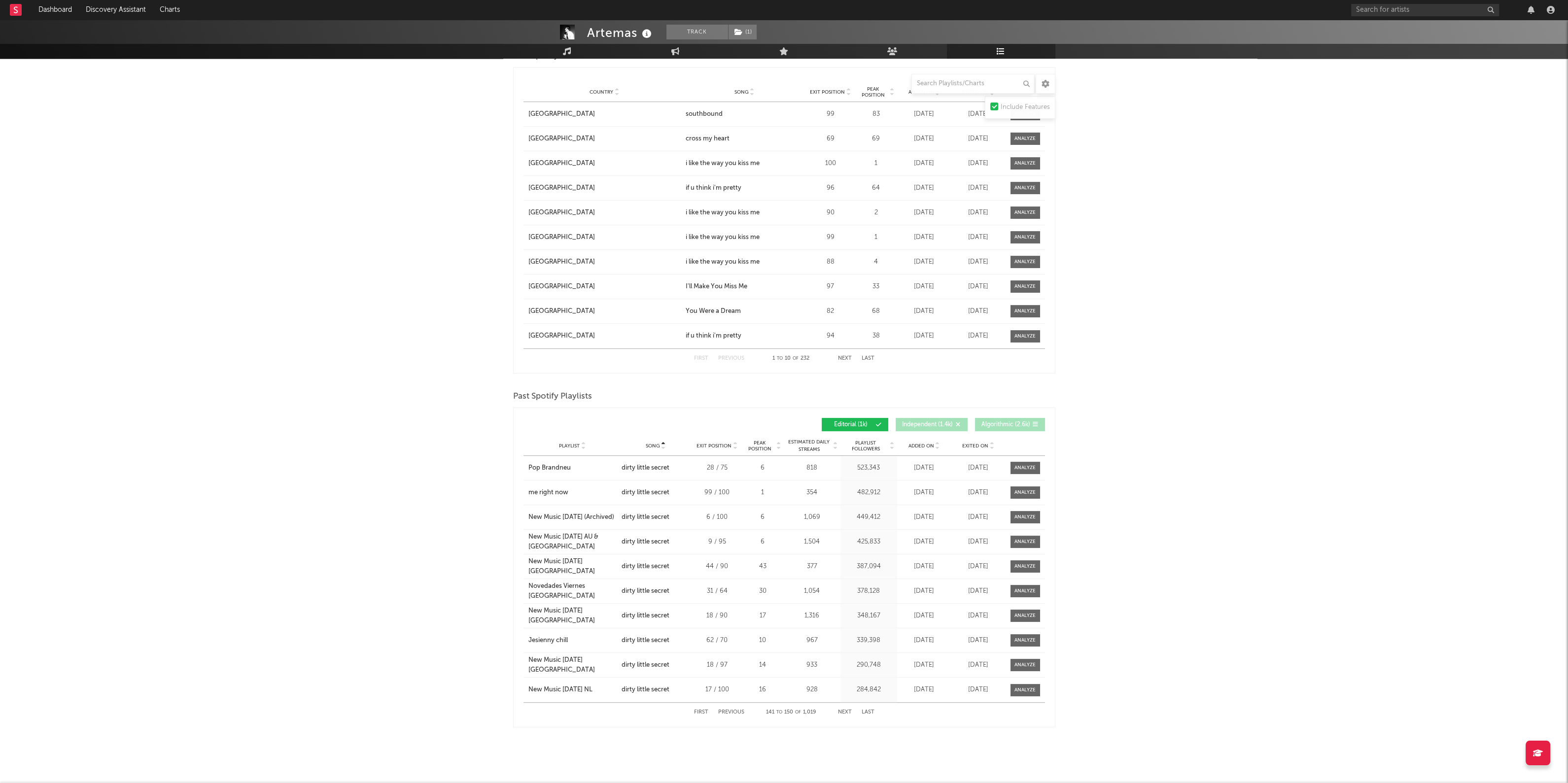
click at [843, 703] on div "First Previous 141 to 150 of 1,019 Next Last" at bounding box center [784, 713] width 180 height 19
click at [843, 710] on button "Next" at bounding box center [845, 713] width 14 height 5
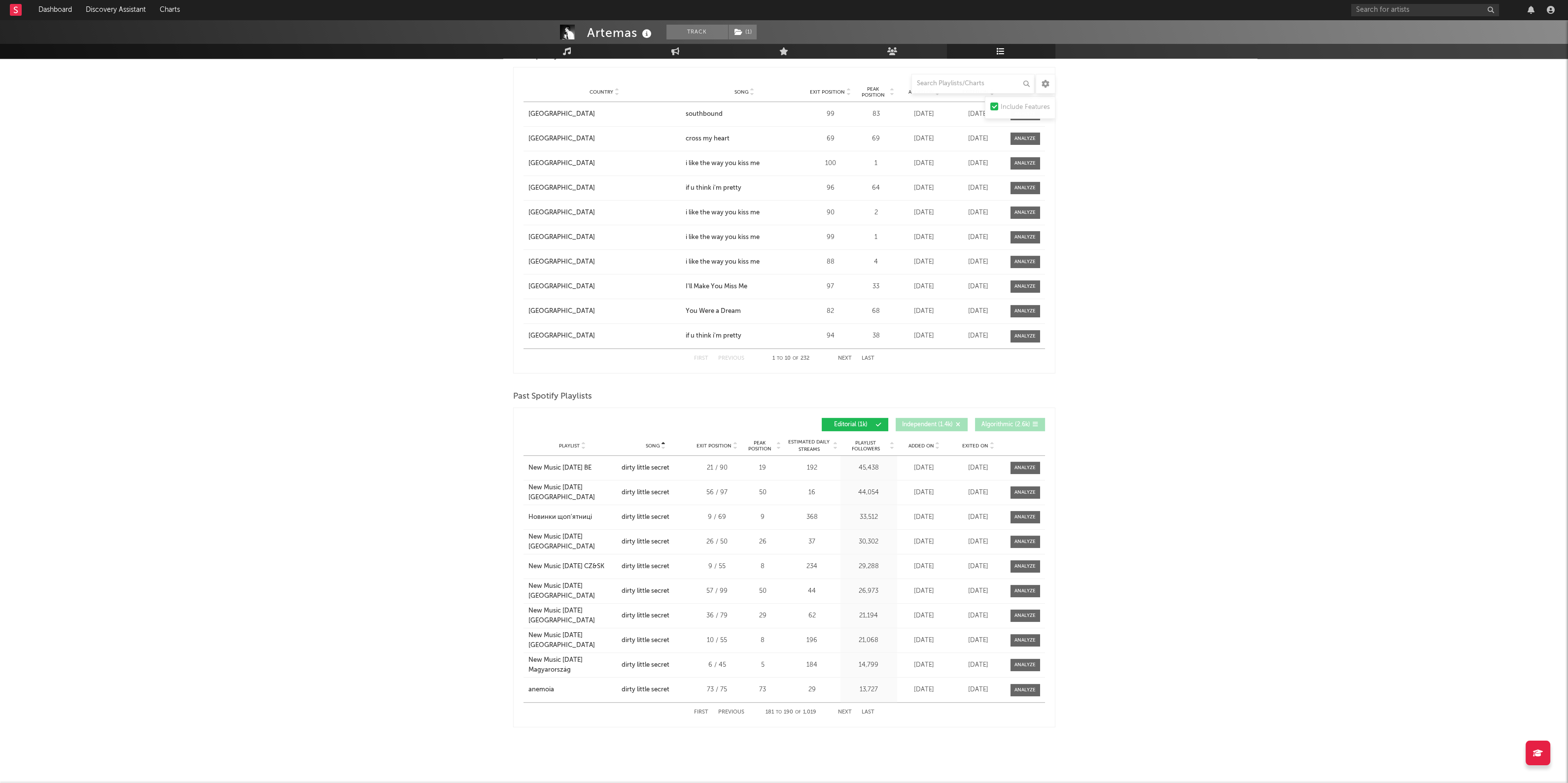
click at [843, 710] on button "Next" at bounding box center [845, 713] width 14 height 5
click at [848, 710] on button "Next" at bounding box center [845, 713] width 14 height 5
click at [847, 710] on button "Next" at bounding box center [845, 713] width 14 height 5
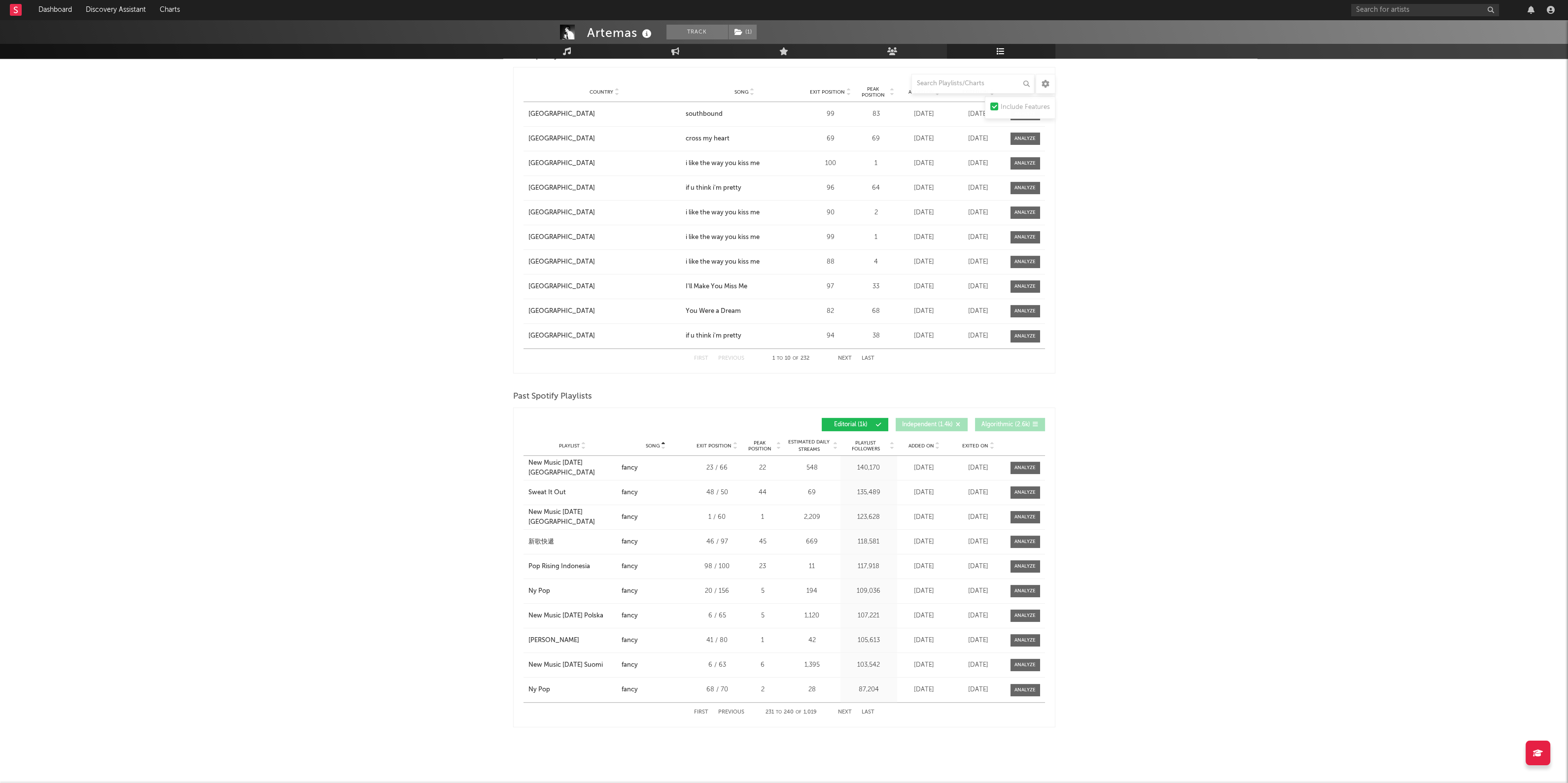
click at [847, 710] on button "Next" at bounding box center [845, 713] width 14 height 5
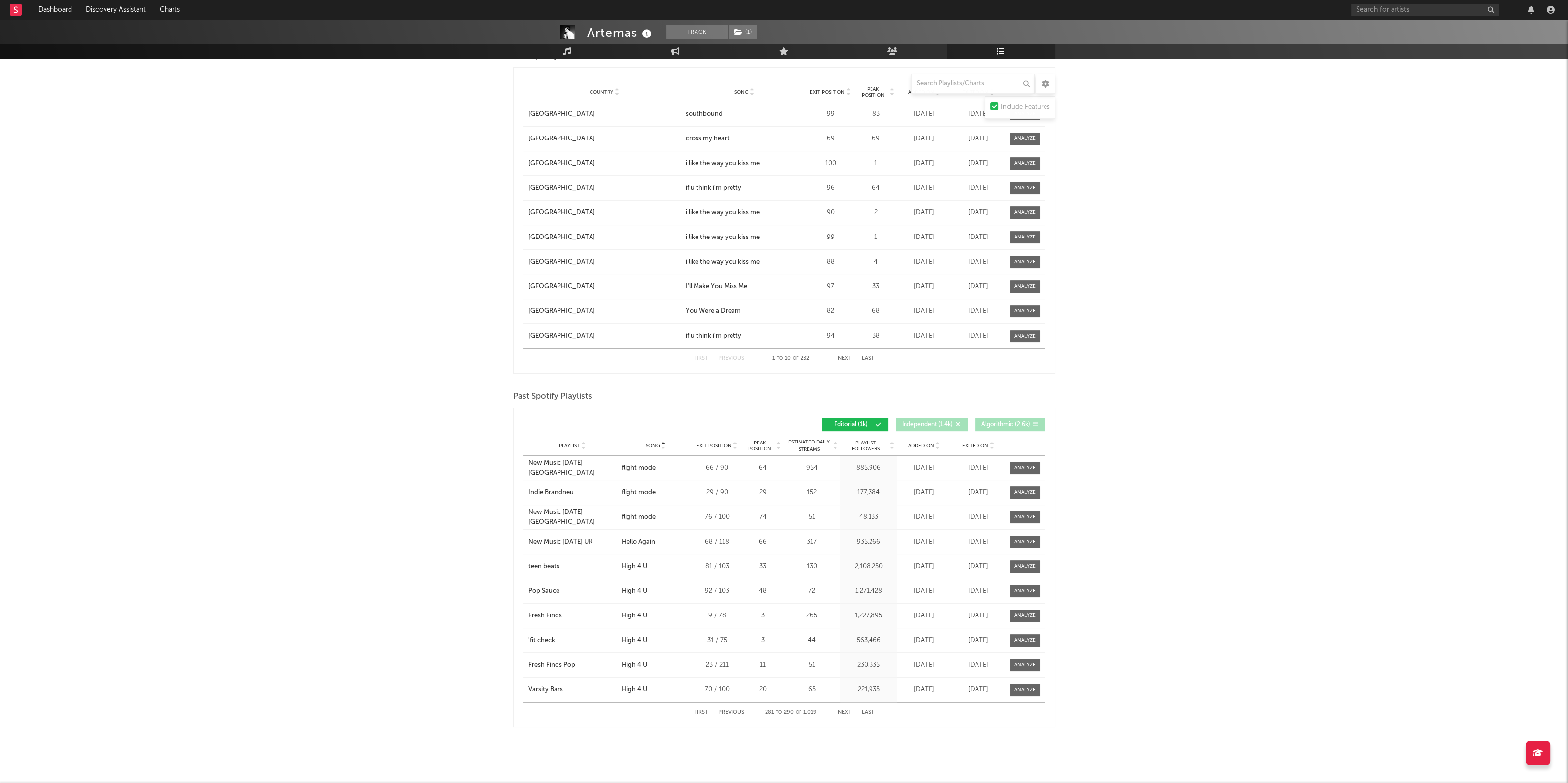
click at [847, 710] on button "Next" at bounding box center [845, 713] width 14 height 5
click at [842, 712] on button "Next" at bounding box center [845, 713] width 14 height 5
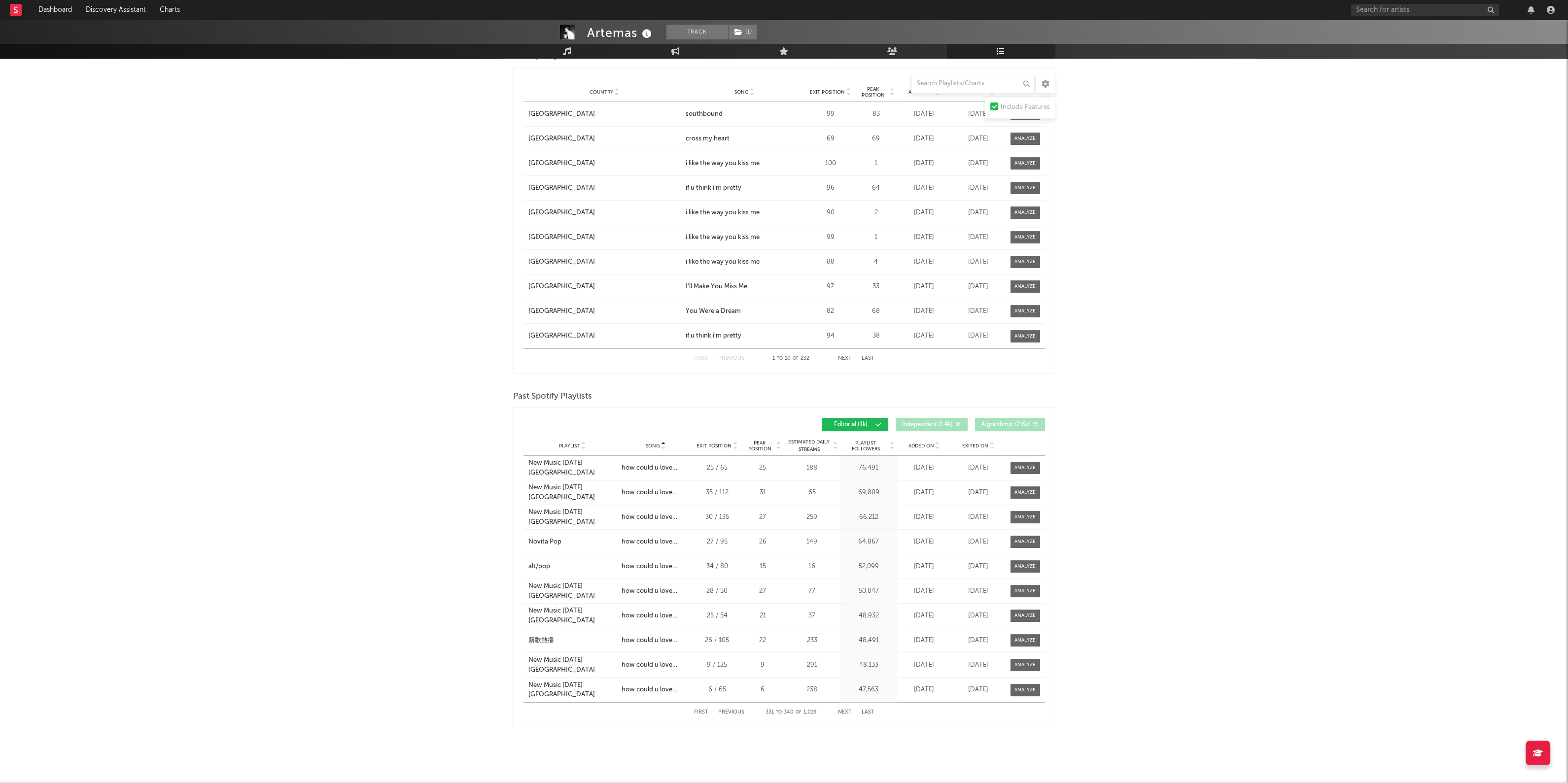
click at [842, 712] on button "Next" at bounding box center [845, 713] width 14 height 5
click at [843, 710] on button "Next" at bounding box center [845, 713] width 14 height 5
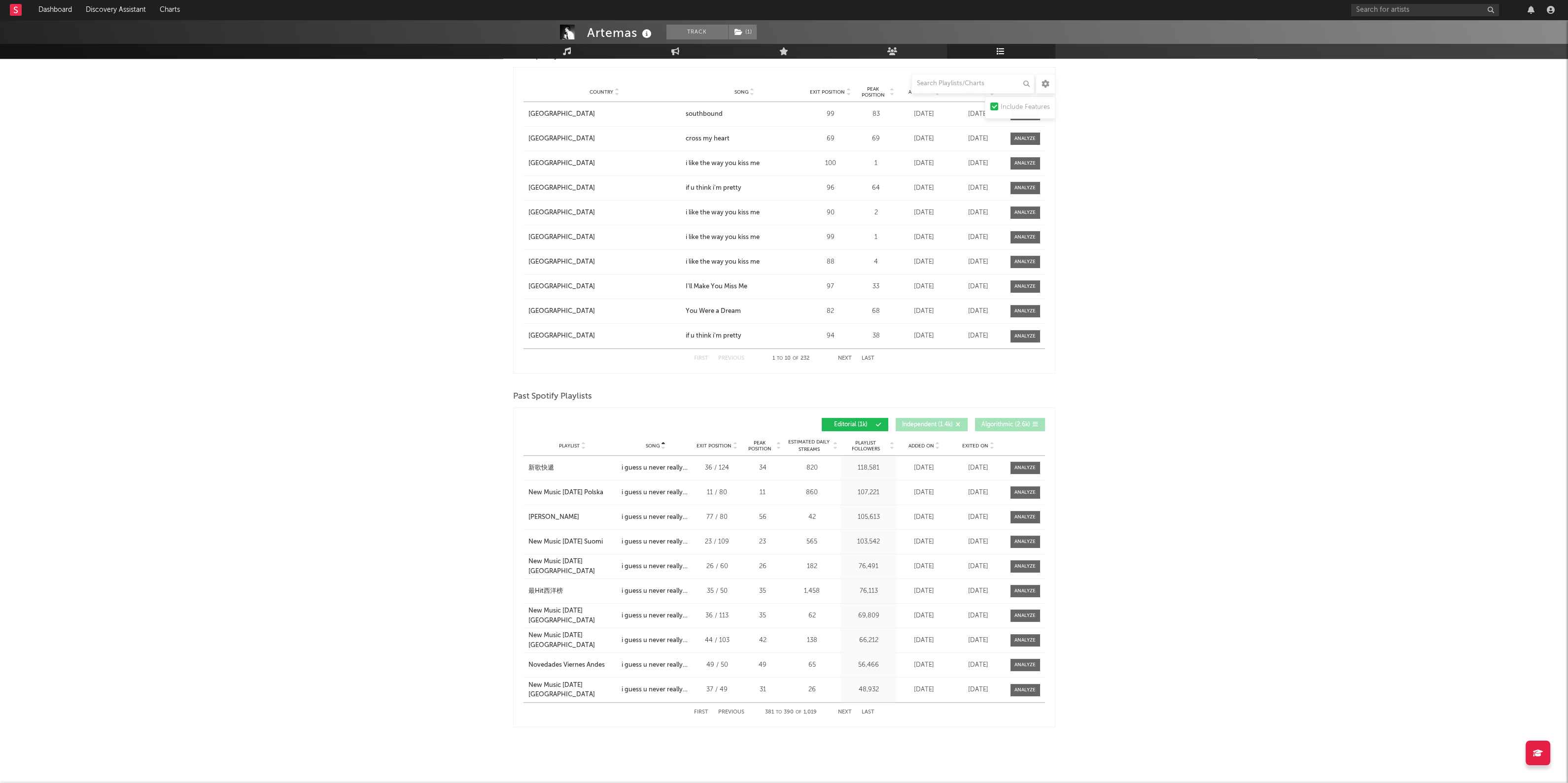
click at [843, 710] on button "Next" at bounding box center [845, 713] width 14 height 5
click at [727, 711] on button "Previous" at bounding box center [732, 713] width 26 height 5
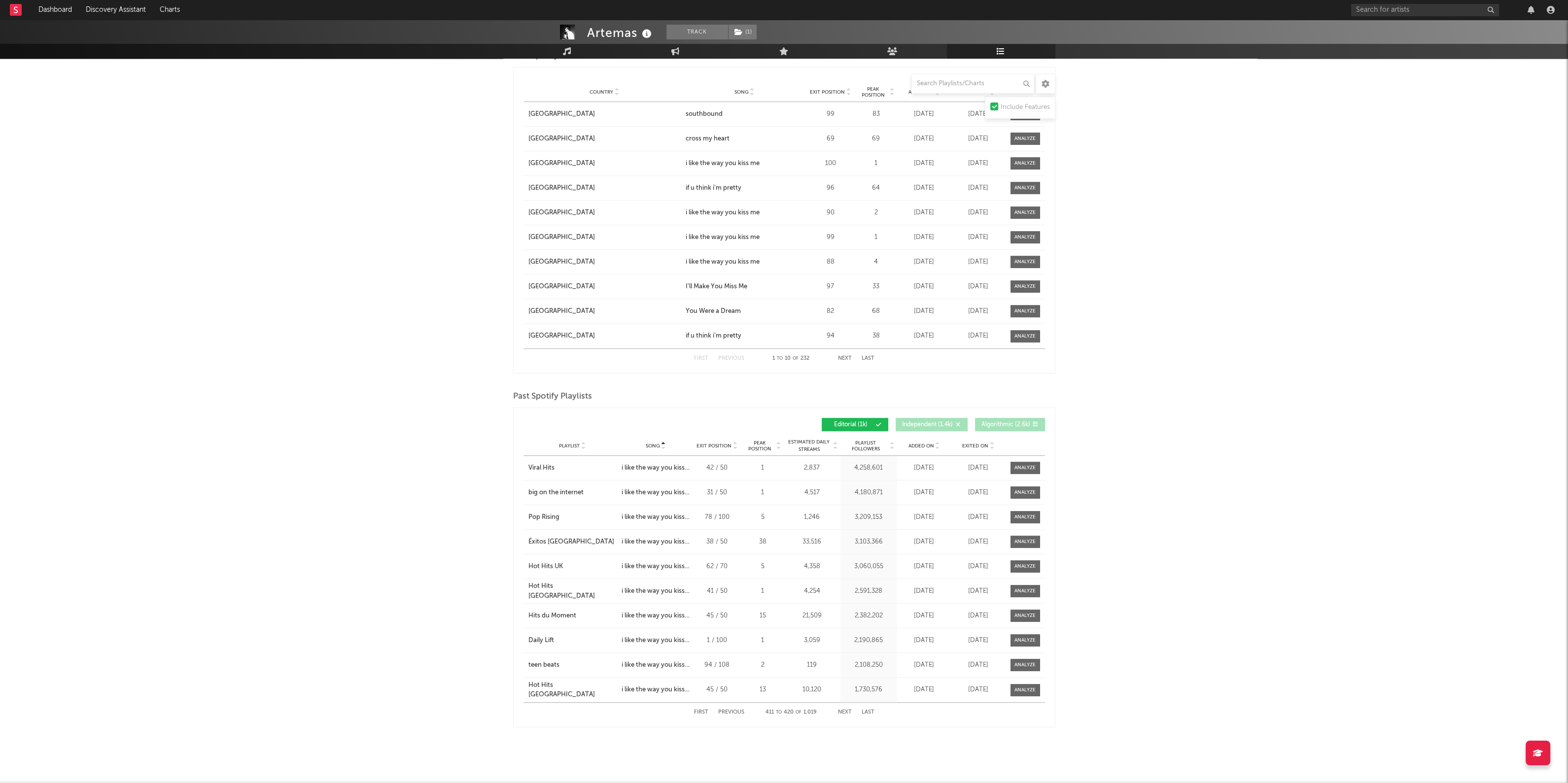
click at [727, 711] on button "Previous" at bounding box center [732, 713] width 26 height 5
click at [730, 711] on button "Previous" at bounding box center [732, 713] width 26 height 5
click at [848, 704] on div "First Previous 391 to 400 of 1,019 Next Last" at bounding box center [784, 713] width 180 height 19
click at [847, 710] on button "Next" at bounding box center [845, 713] width 14 height 5
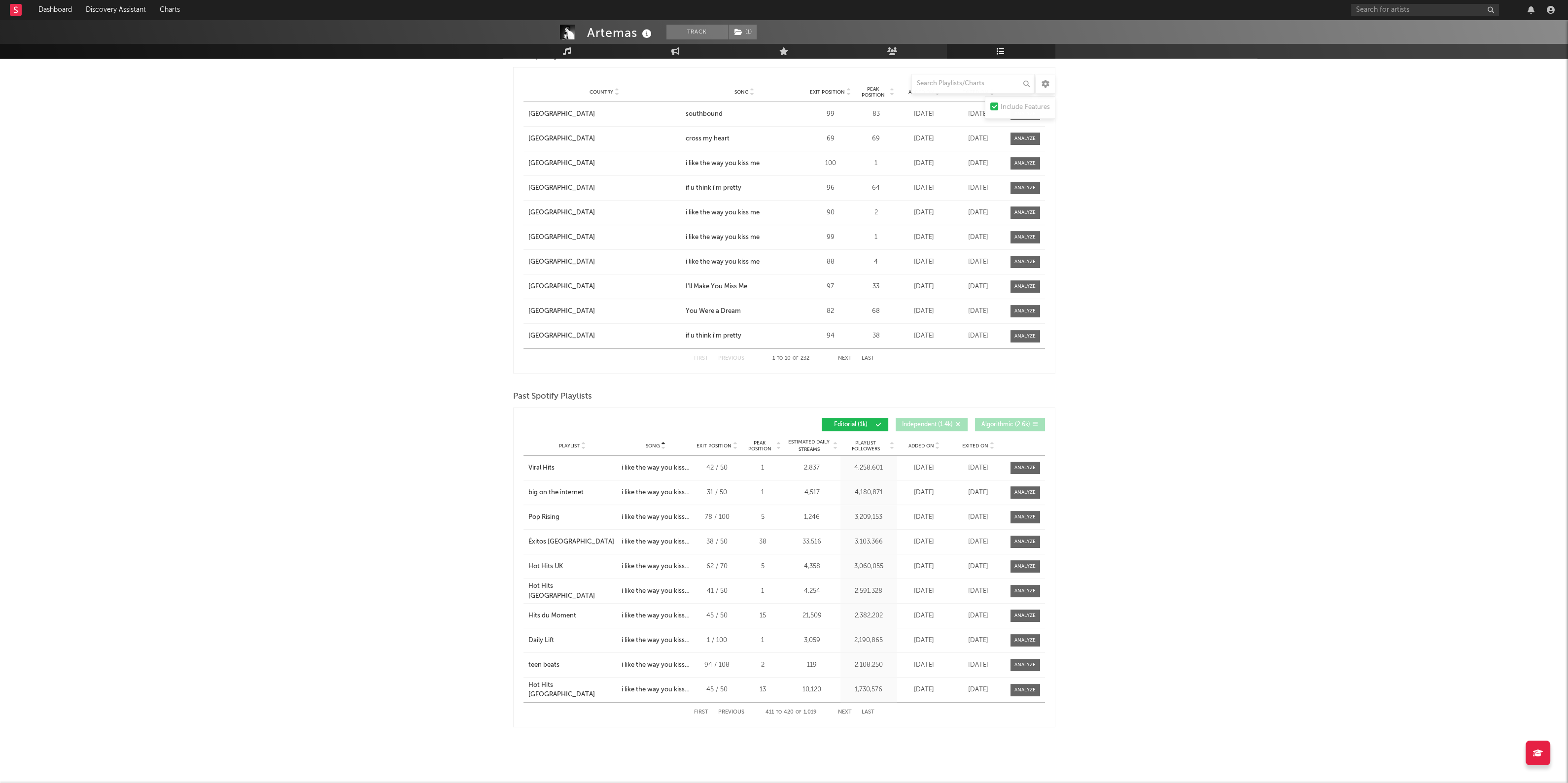
click at [847, 710] on button "Next" at bounding box center [845, 713] width 14 height 5
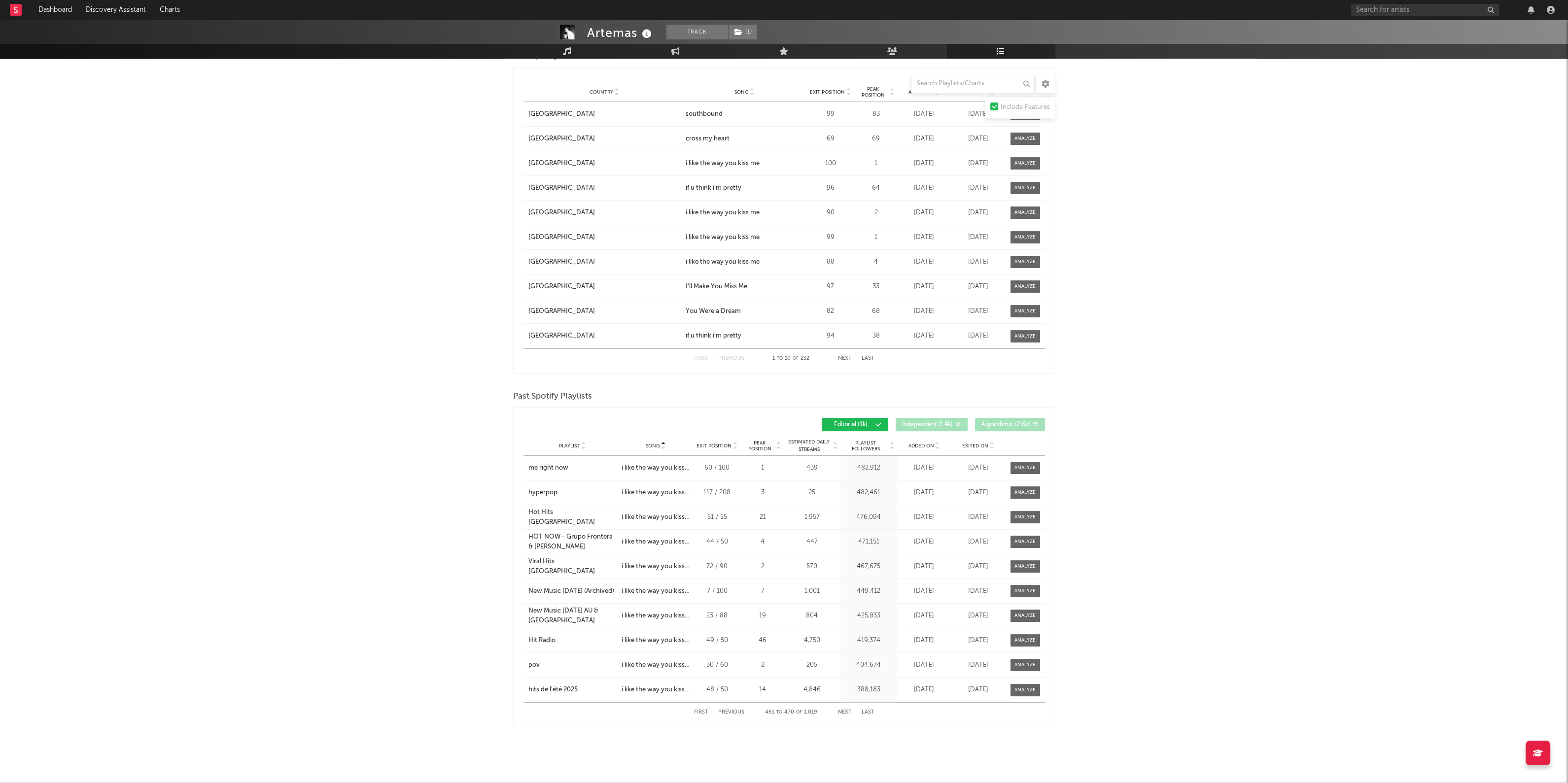
click at [847, 710] on button "Next" at bounding box center [845, 713] width 14 height 5
click at [720, 710] on button "Previous" at bounding box center [732, 713] width 26 height 5
click at [842, 713] on div "First Previous 461 to 470 of 1,019 Next Last" at bounding box center [784, 713] width 180 height 19
click at [844, 710] on button "Next" at bounding box center [845, 713] width 14 height 5
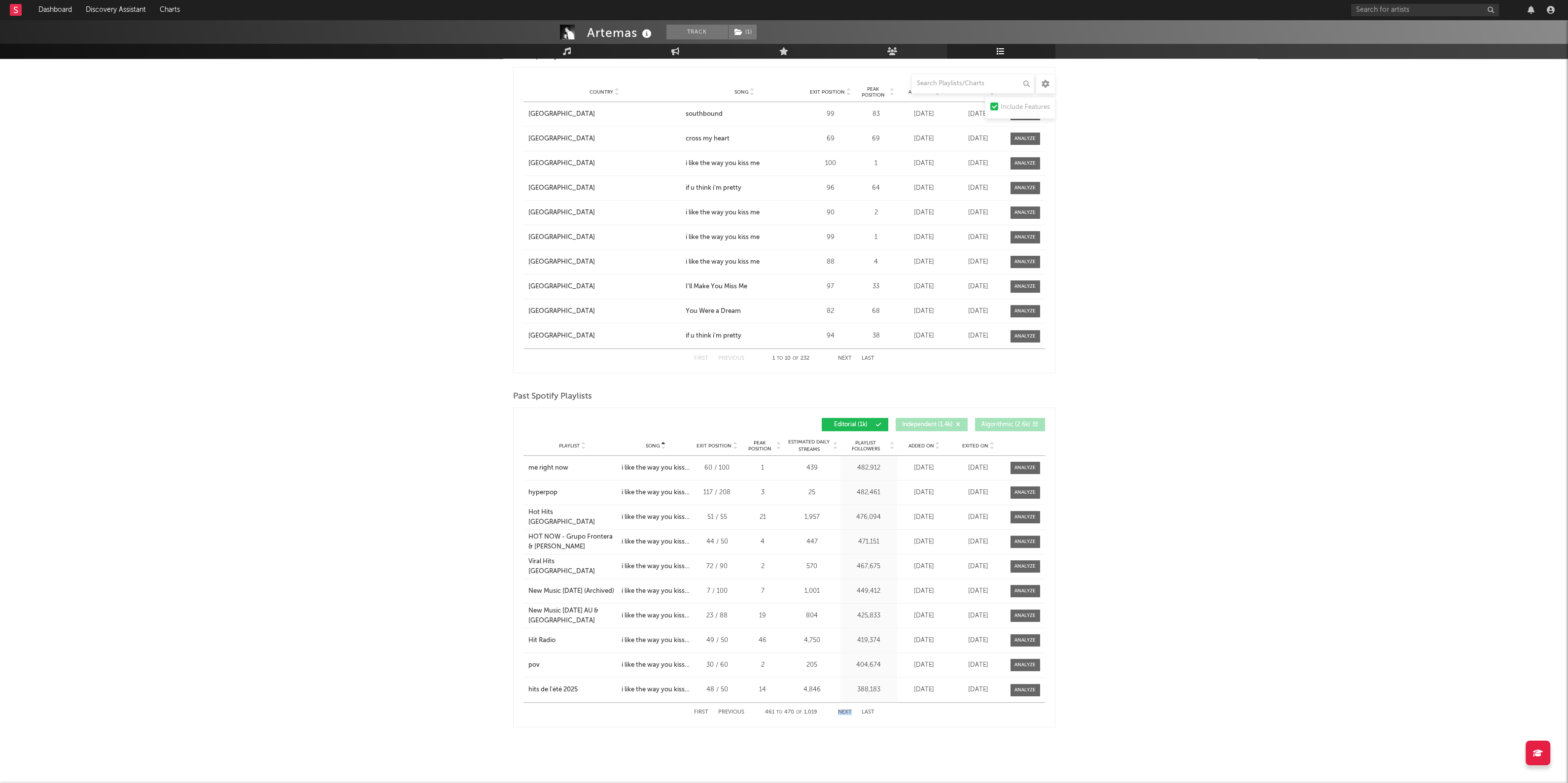
click at [844, 710] on button "Next" at bounding box center [845, 713] width 14 height 5
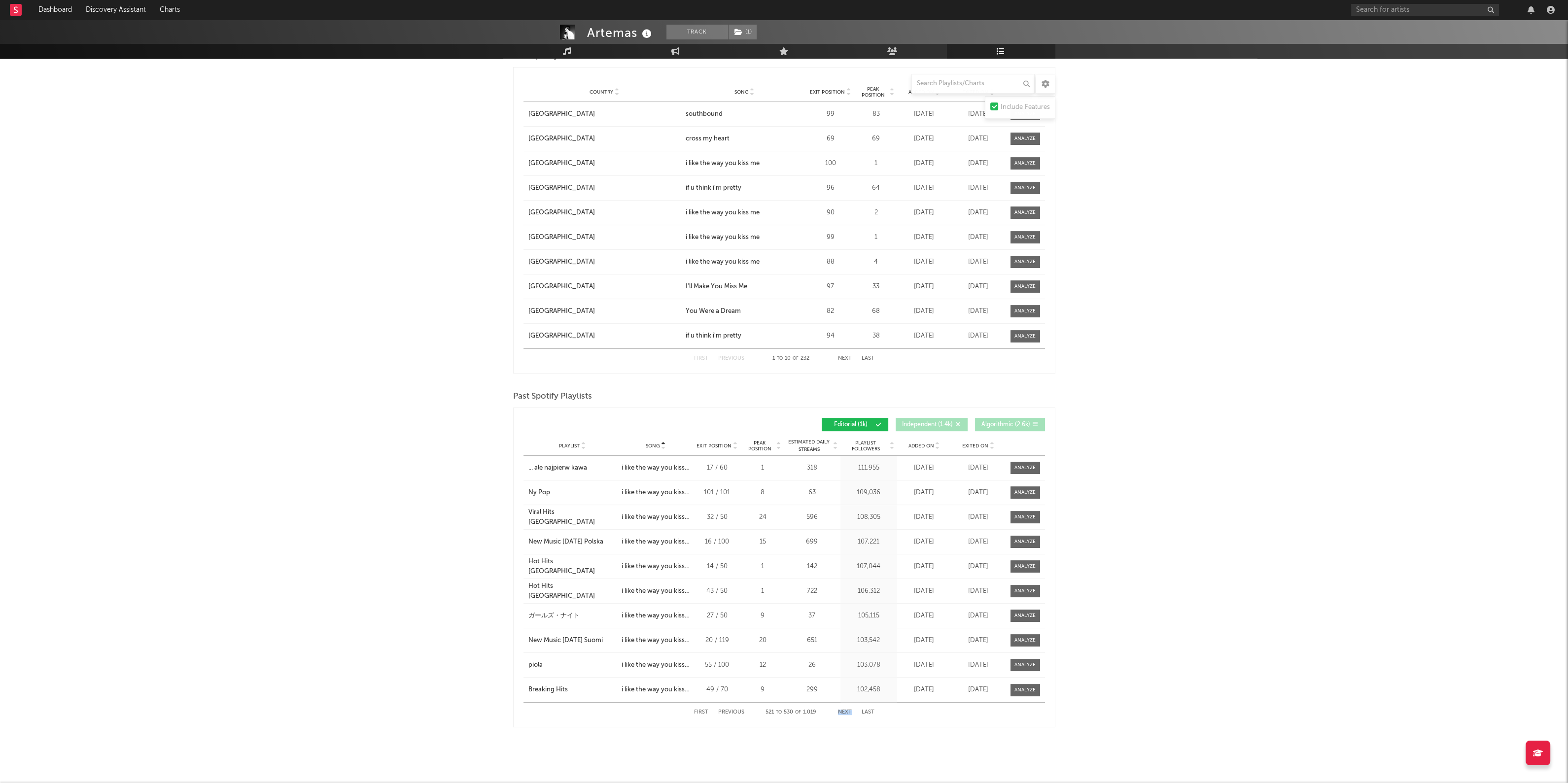
click at [844, 710] on button "Next" at bounding box center [845, 713] width 14 height 5
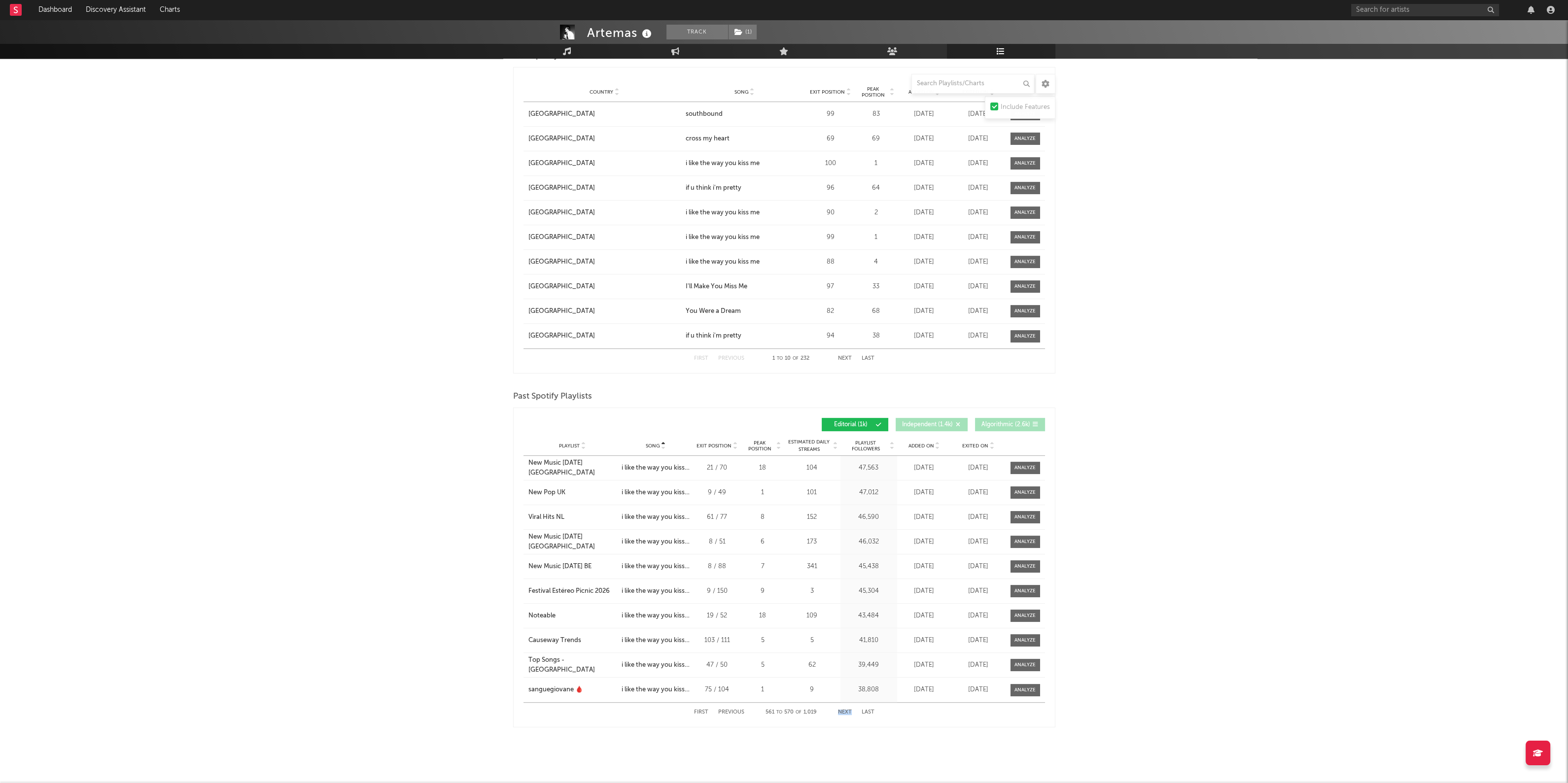
click at [844, 710] on button "Next" at bounding box center [845, 713] width 14 height 5
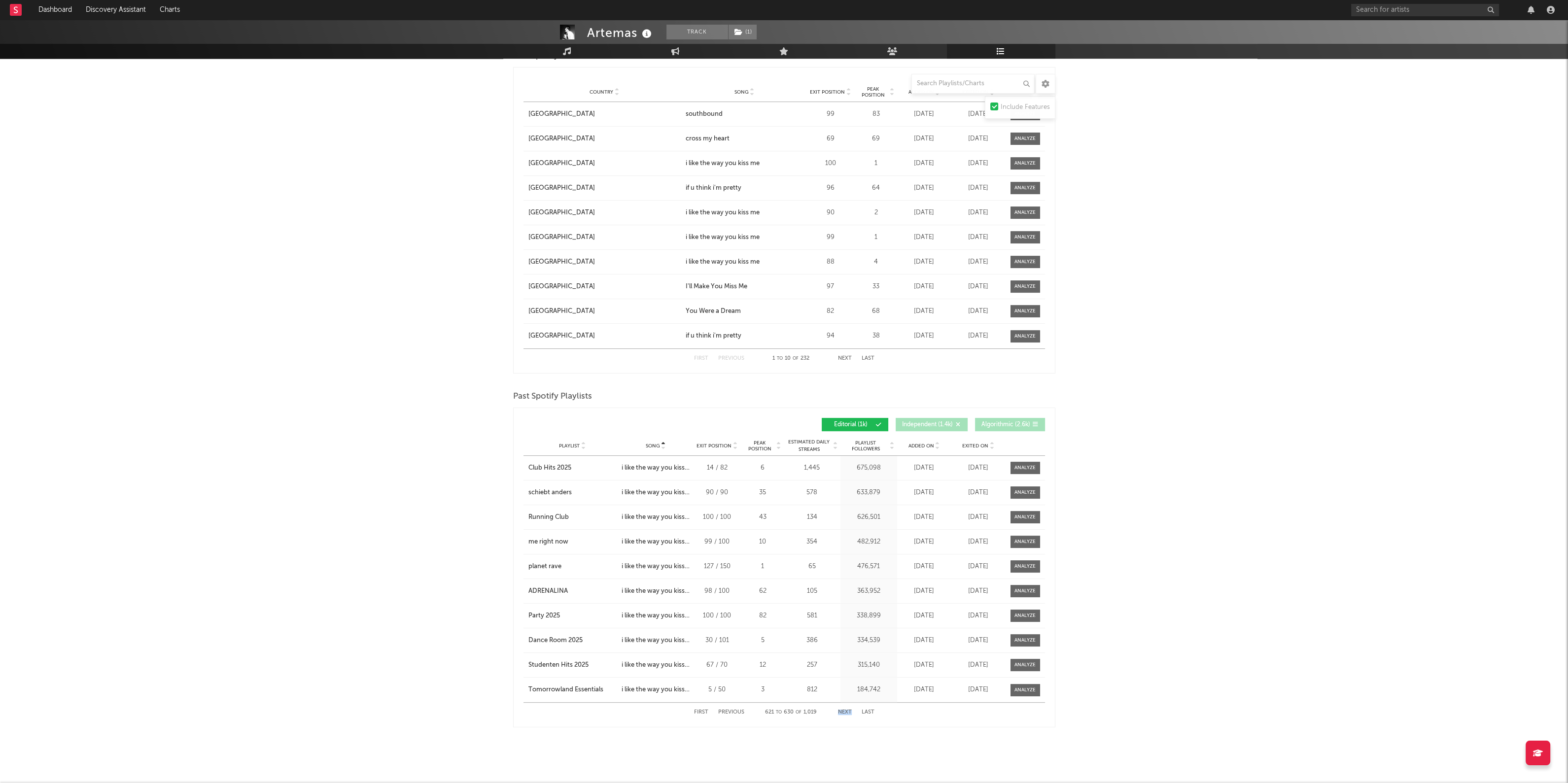
click at [844, 710] on button "Next" at bounding box center [845, 713] width 14 height 5
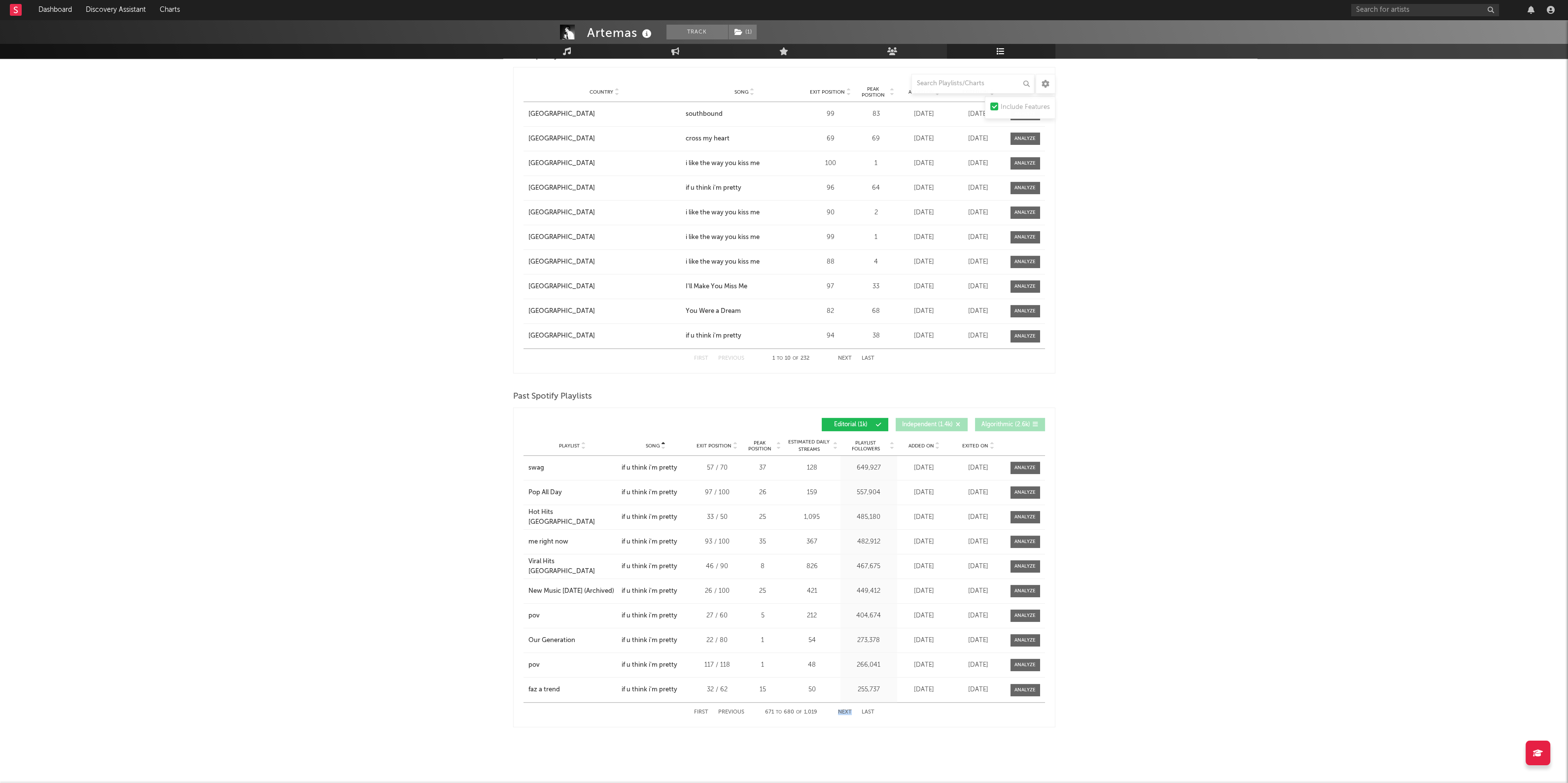
click at [844, 710] on button "Next" at bounding box center [845, 713] width 14 height 5
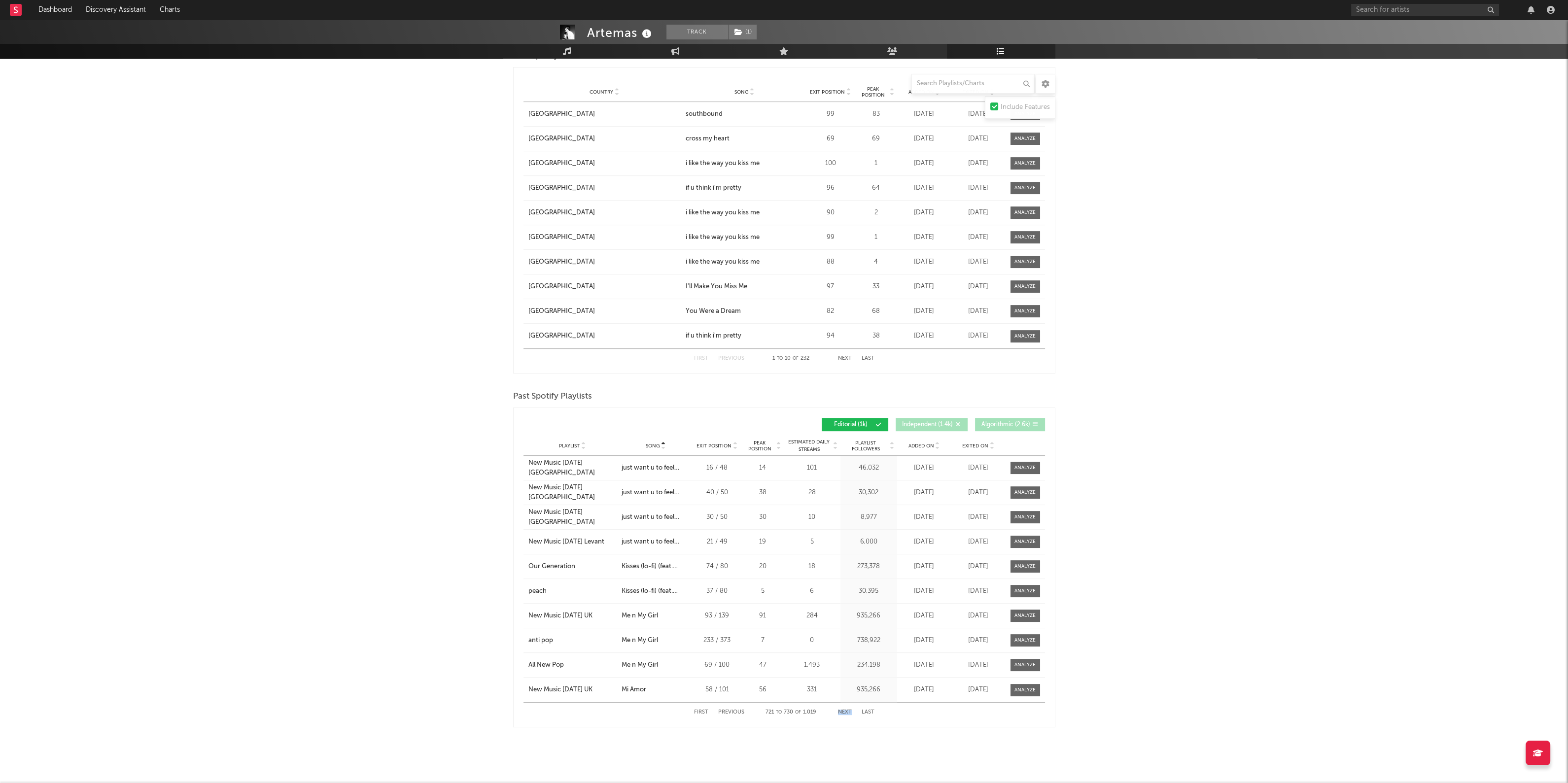
click at [844, 710] on button "Next" at bounding box center [845, 713] width 14 height 5
click at [740, 711] on button "Previous" at bounding box center [732, 713] width 26 height 5
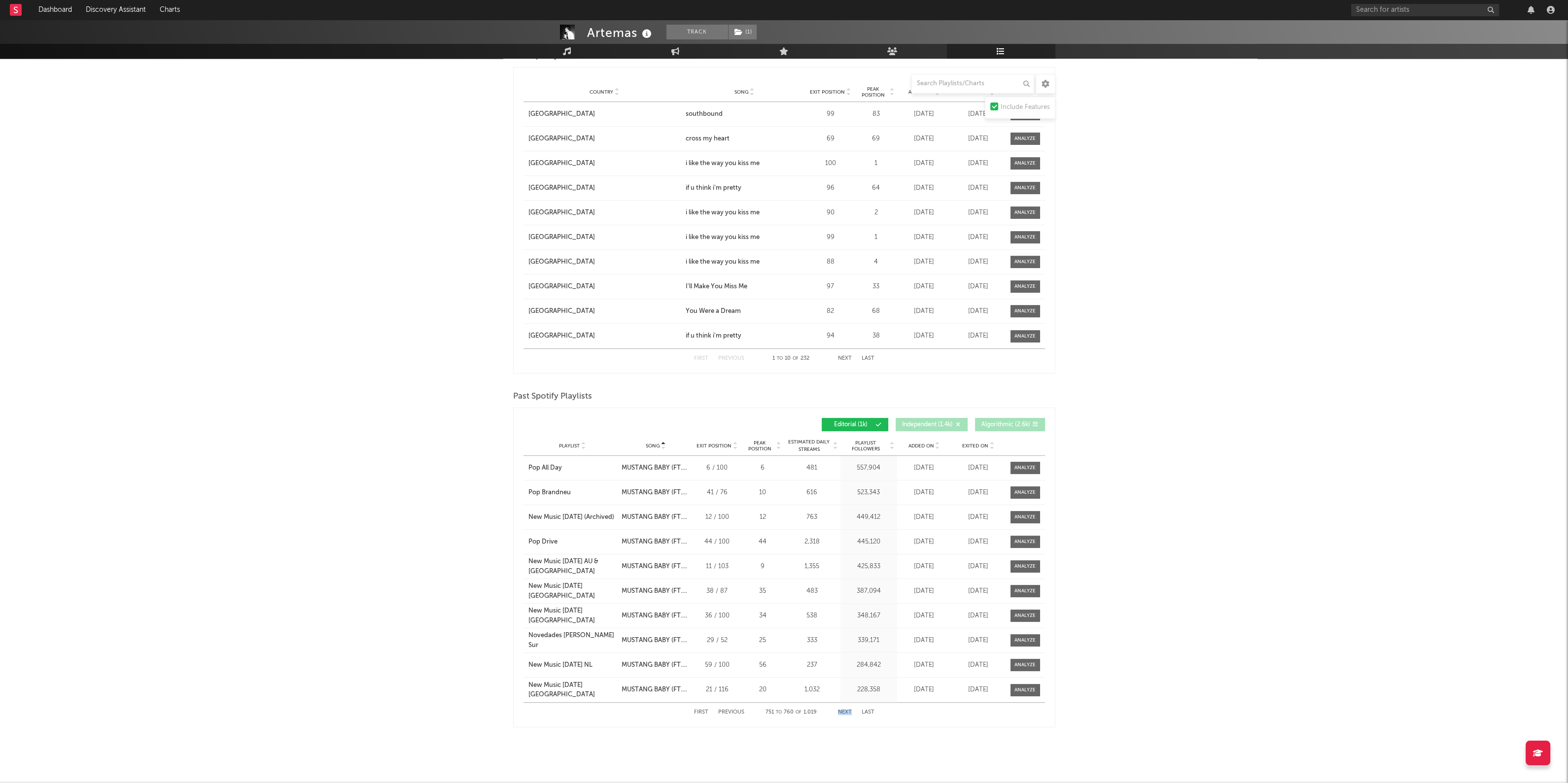
click at [740, 711] on button "Previous" at bounding box center [732, 713] width 26 height 5
click at [838, 710] on button "Next" at bounding box center [845, 713] width 14 height 5
click at [848, 710] on button "Next" at bounding box center [845, 713] width 14 height 5
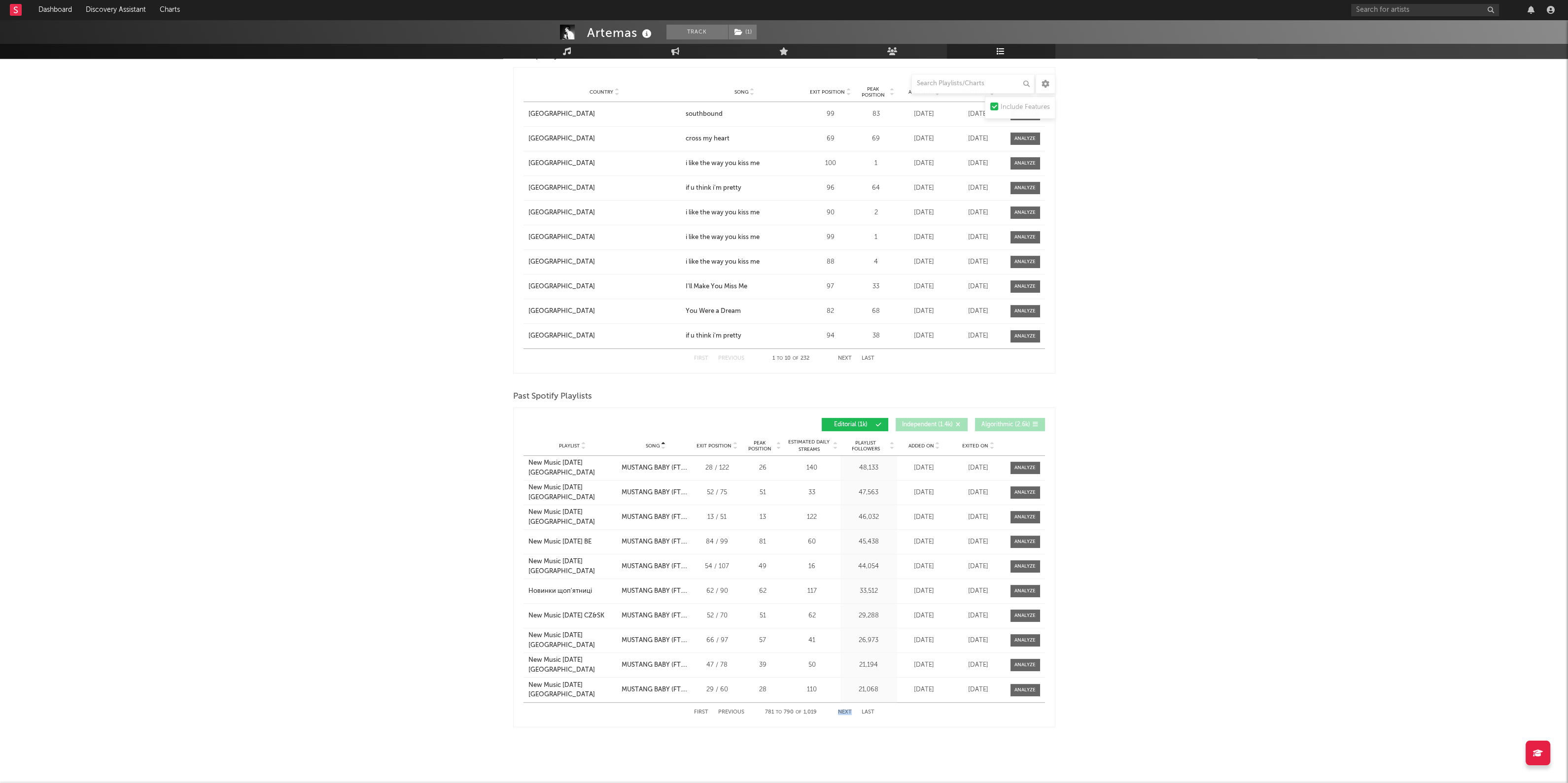
click at [848, 710] on button "Next" at bounding box center [845, 713] width 14 height 5
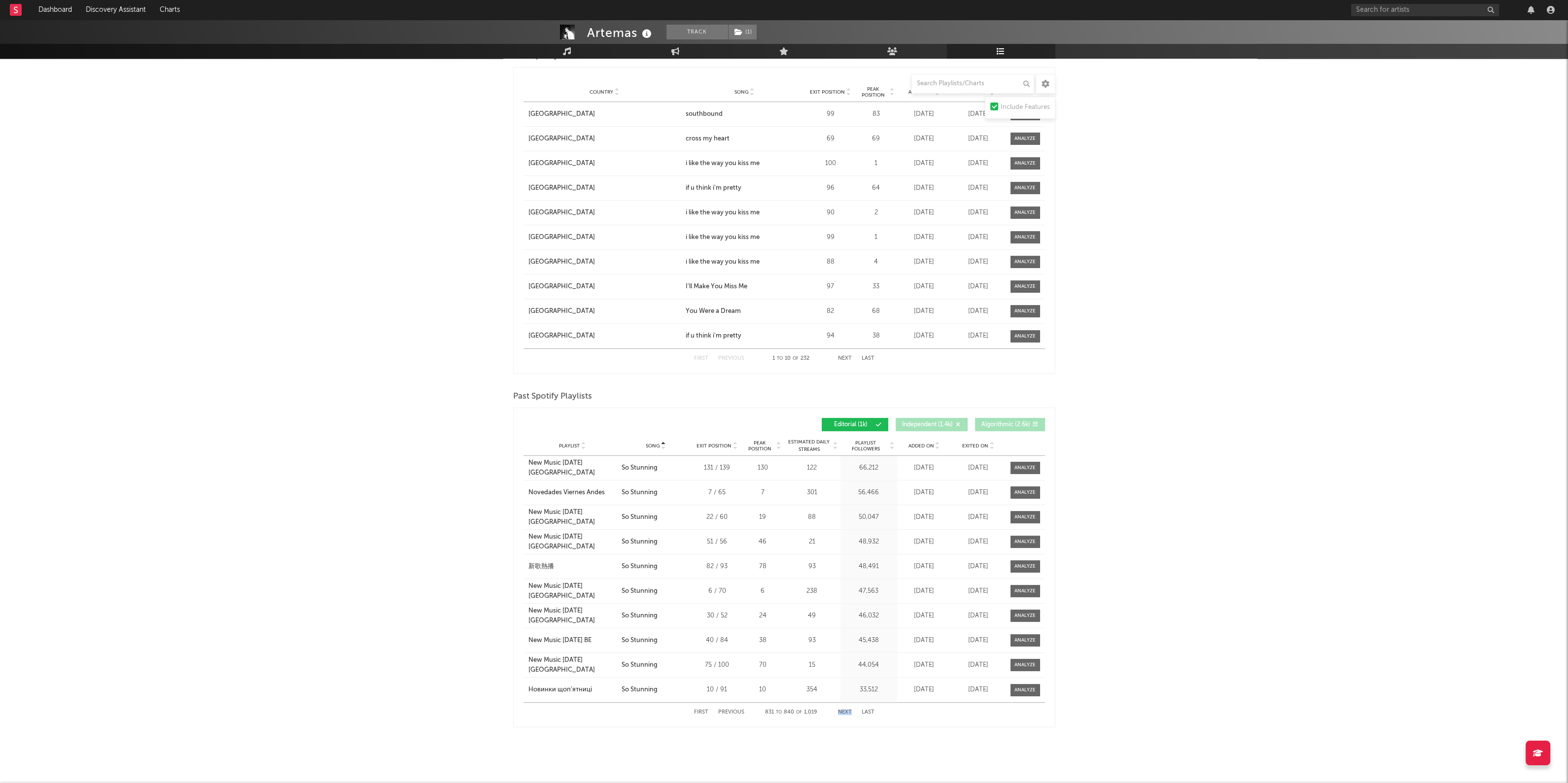
click at [848, 710] on button "Next" at bounding box center [845, 713] width 14 height 5
click at [848, 710] on button "Next" at bounding box center [845, 713] width 14 height 5
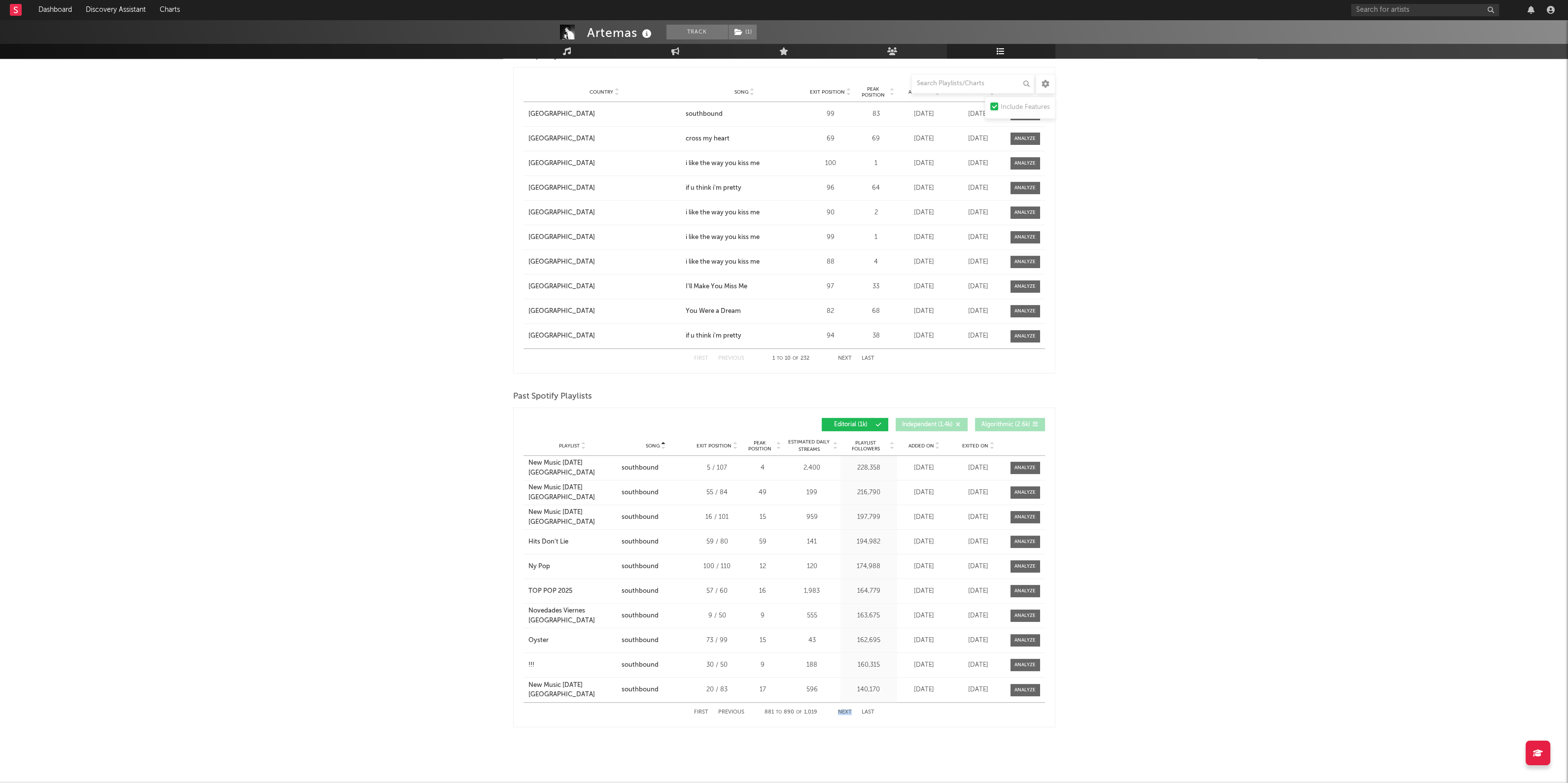
click at [848, 710] on button "Next" at bounding box center [845, 713] width 14 height 5
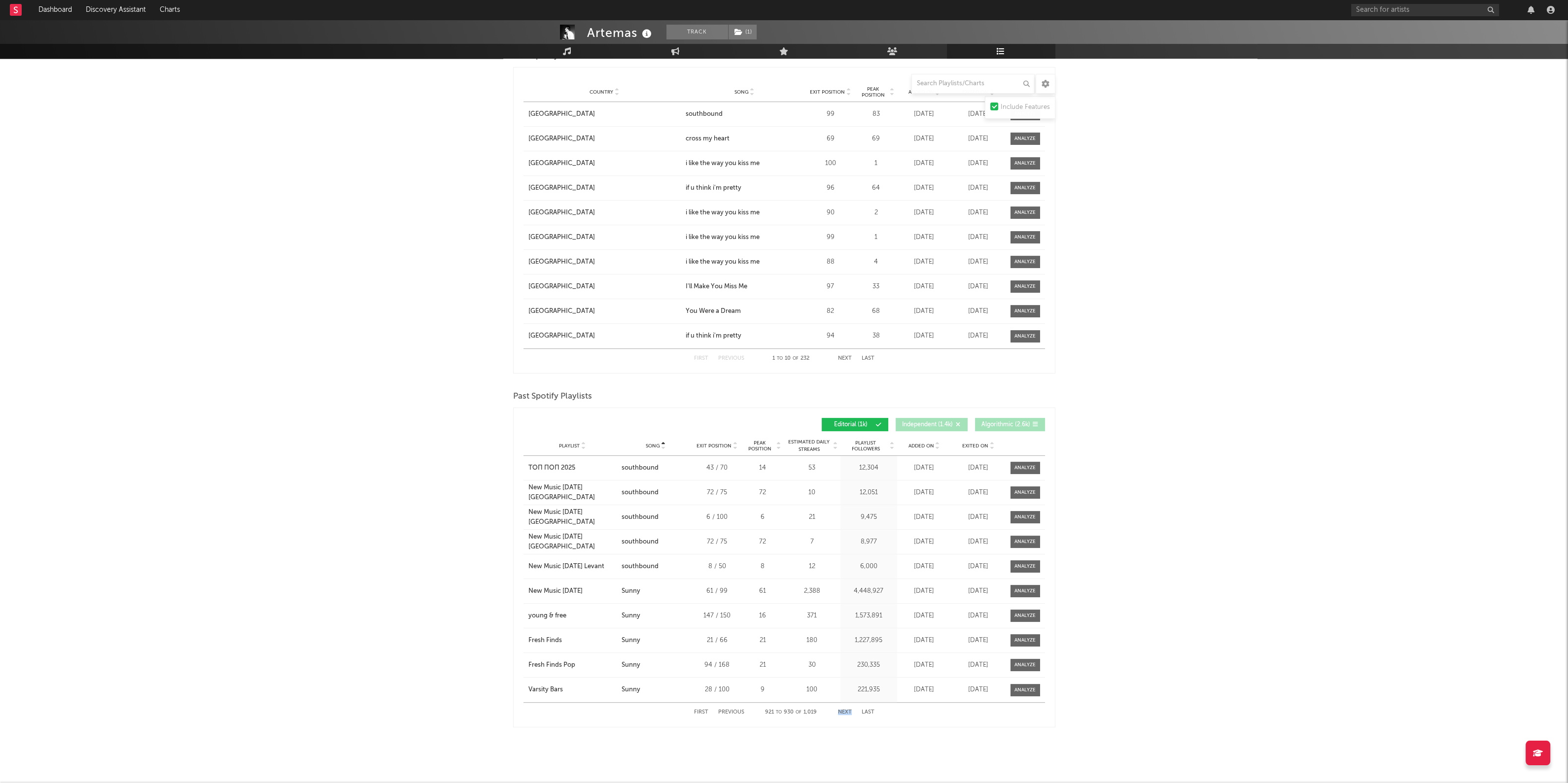
click at [848, 710] on button "Next" at bounding box center [845, 713] width 14 height 5
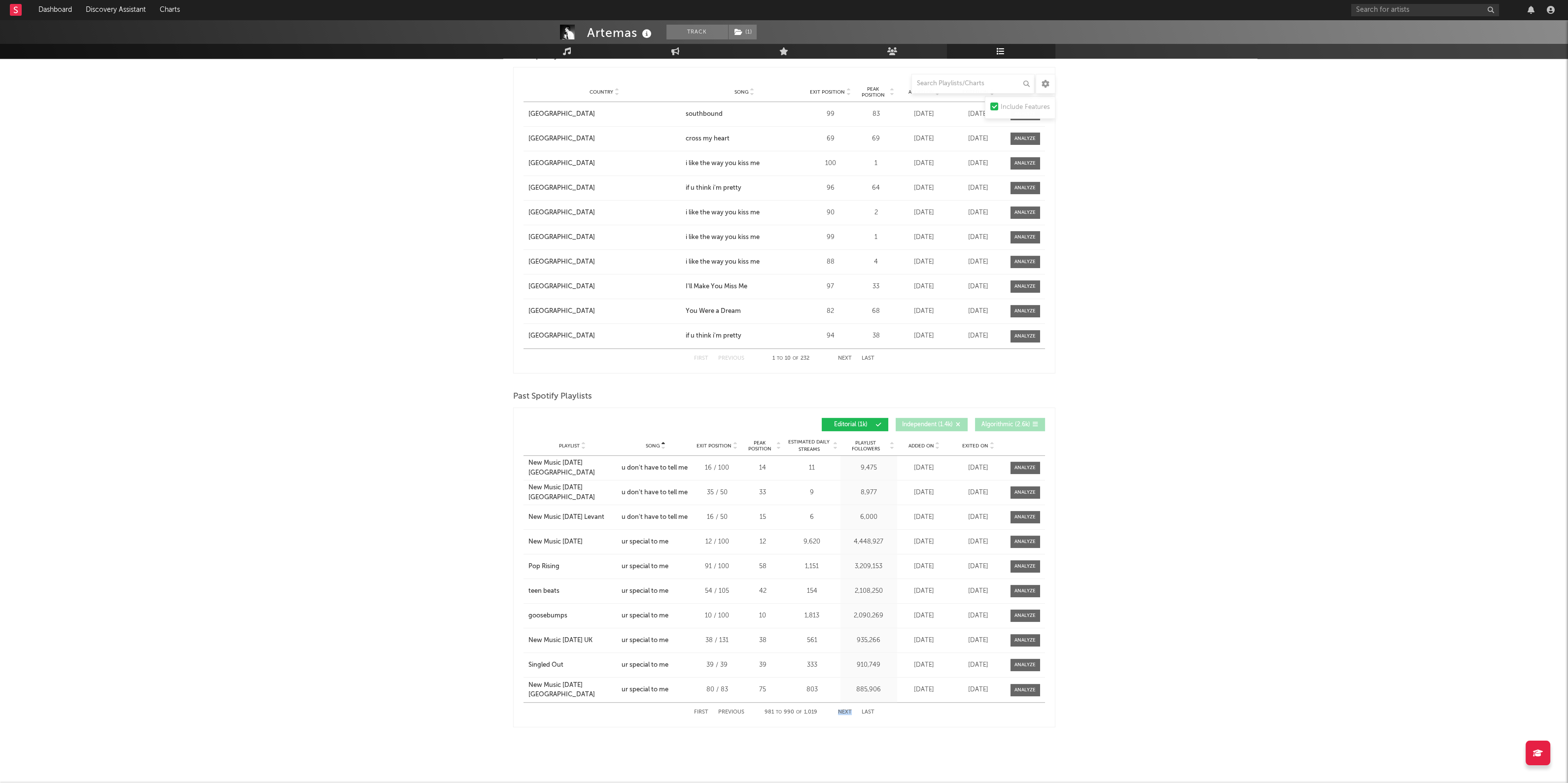
click at [848, 710] on button "Next" at bounding box center [845, 713] width 14 height 5
click at [743, 710] on button "Previous" at bounding box center [732, 713] width 26 height 5
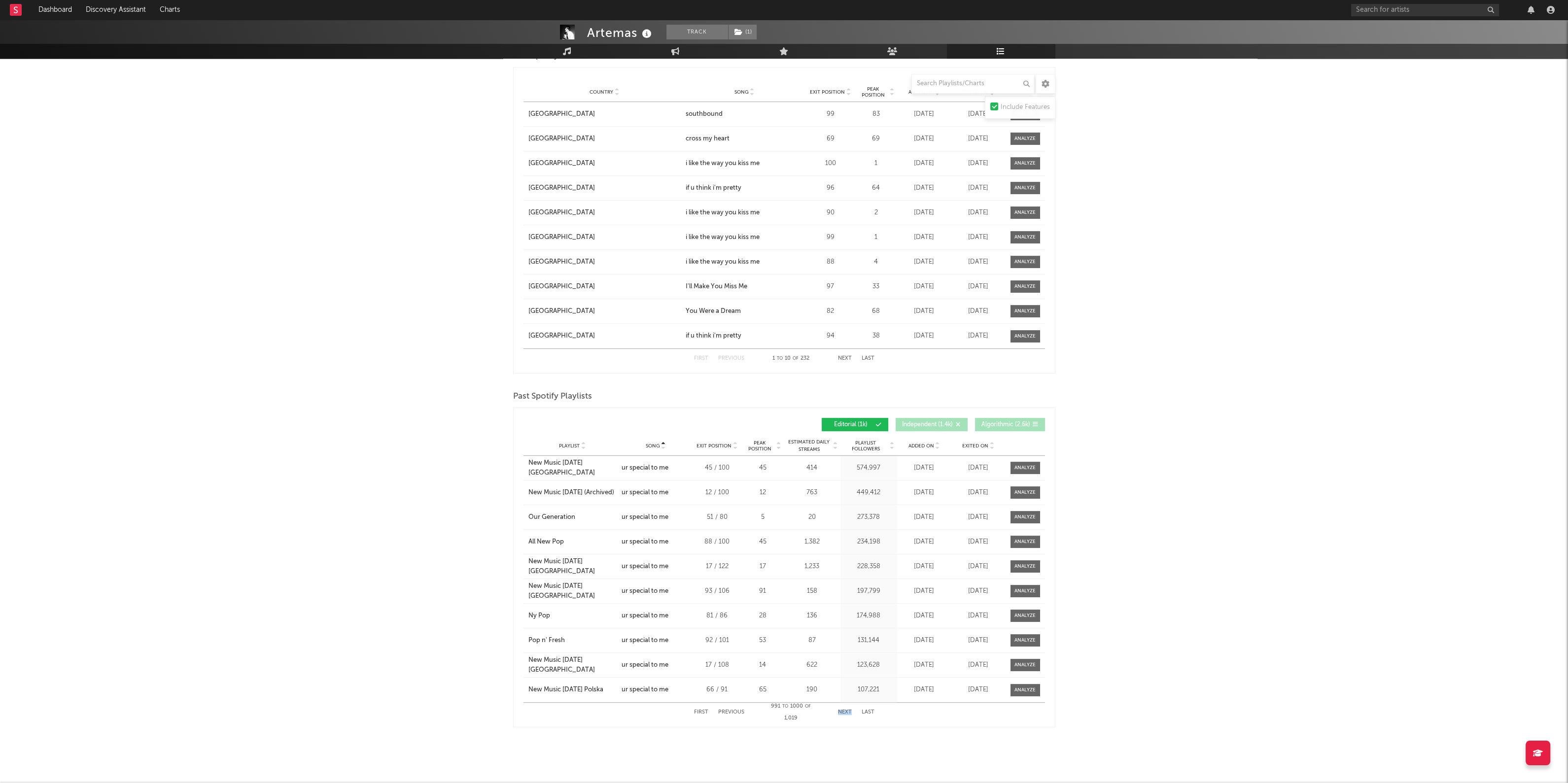
click at [743, 710] on button "Previous" at bounding box center [732, 713] width 26 height 5
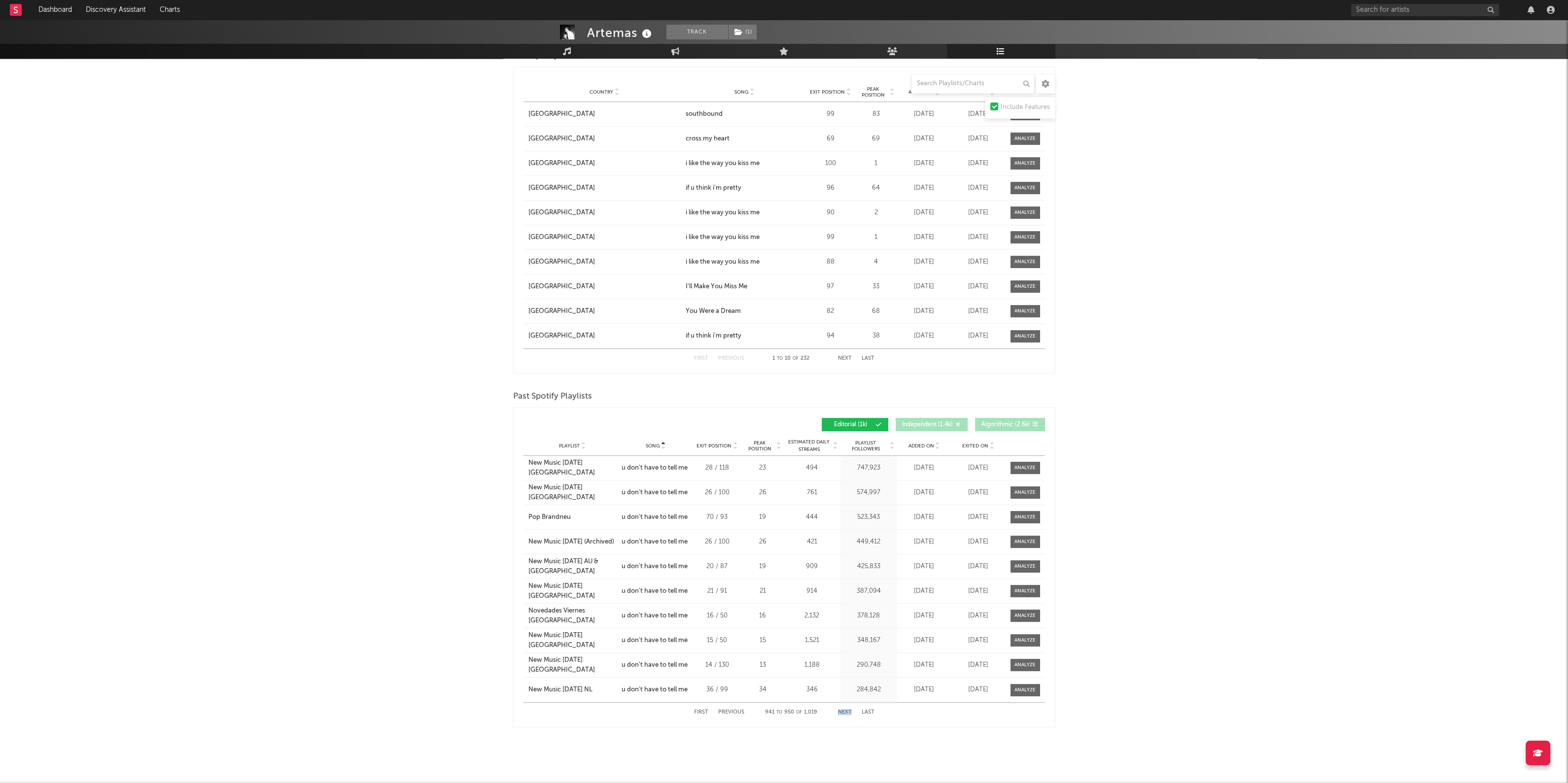
click at [743, 710] on button "Previous" at bounding box center [732, 713] width 26 height 5
click at [843, 705] on div "First Previous 931 to 940 of 1,019 Next Last" at bounding box center [784, 713] width 180 height 19
click at [848, 711] on button "Next" at bounding box center [845, 713] width 14 height 5
